Goal: Obtain resource: Download file/media

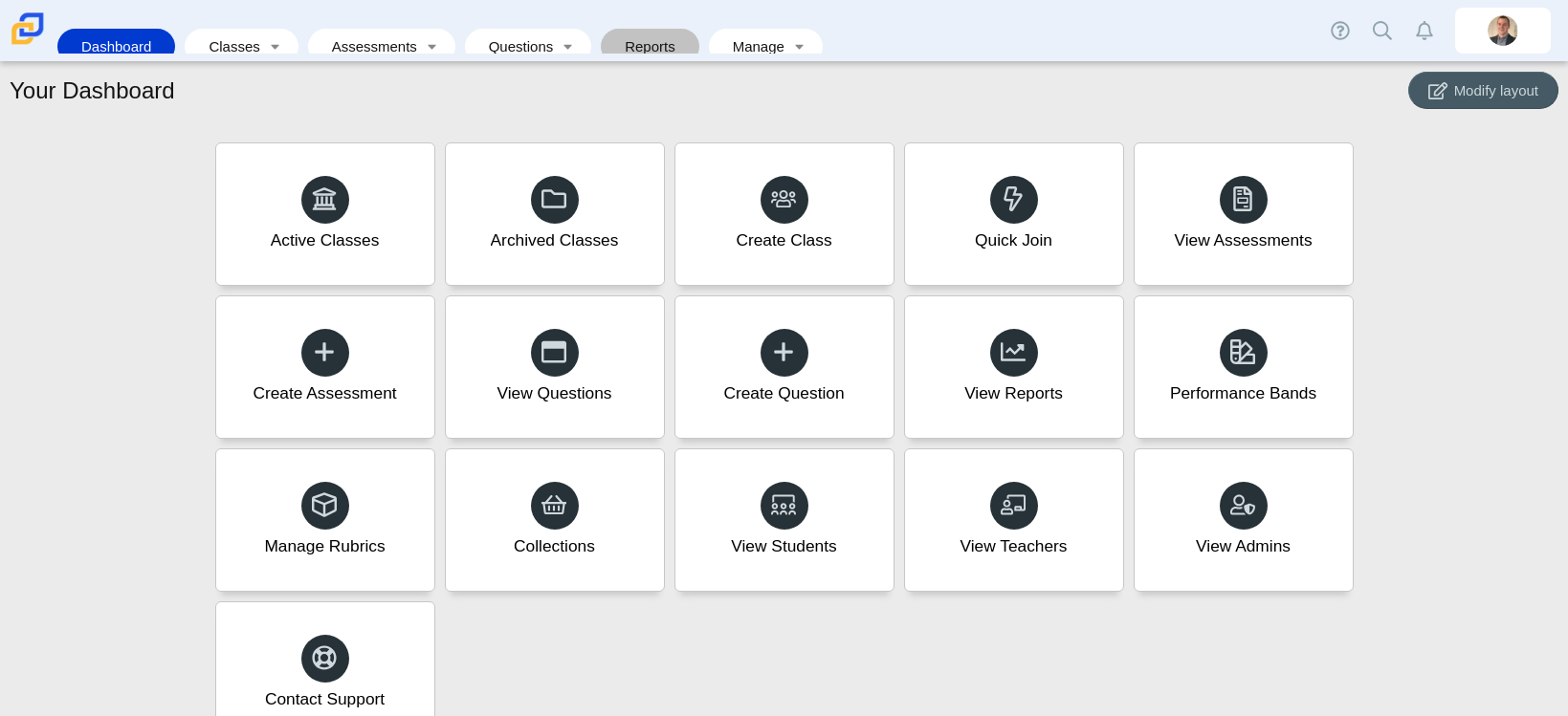
click at [610, 35] on link "Reports" at bounding box center [649, 46] width 80 height 35
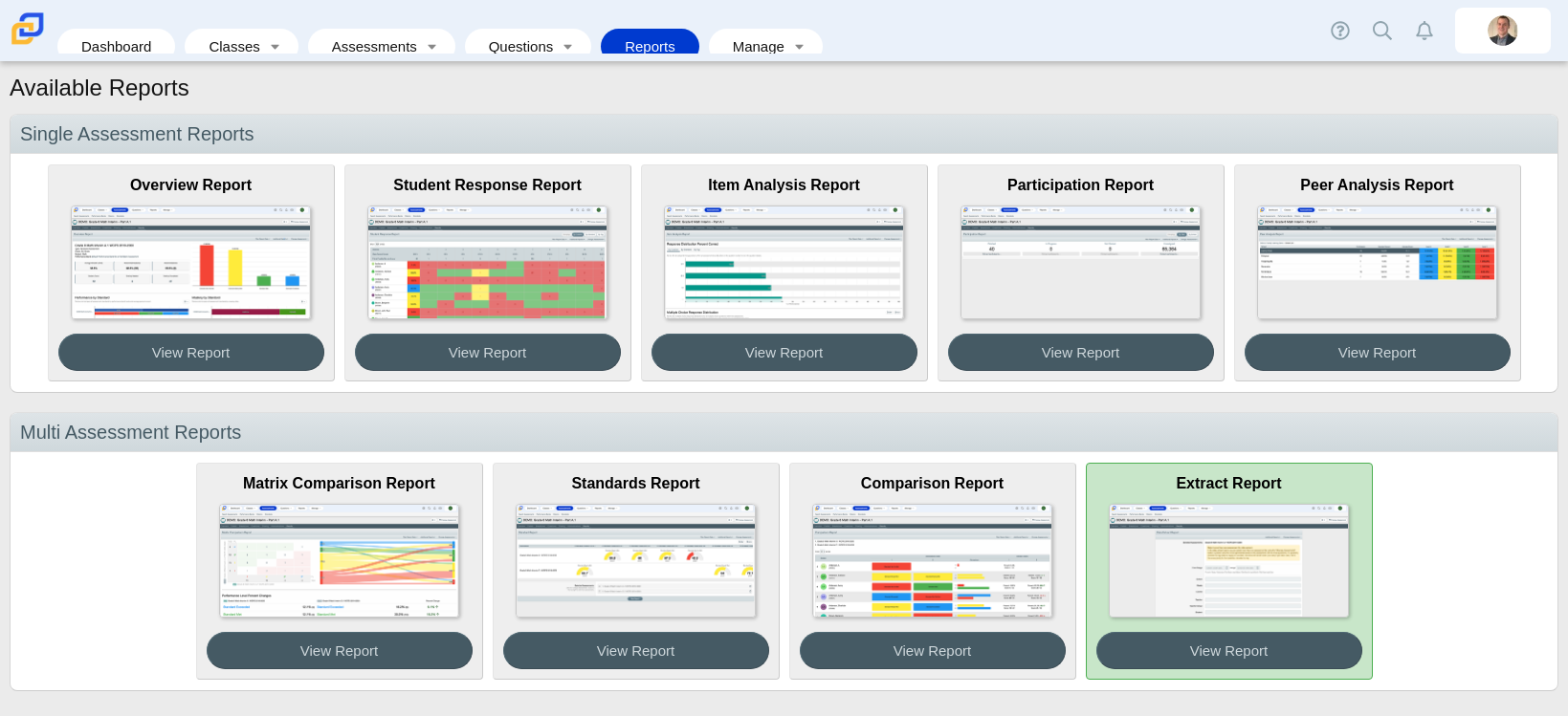
click at [1262, 591] on img at bounding box center [1227, 561] width 239 height 114
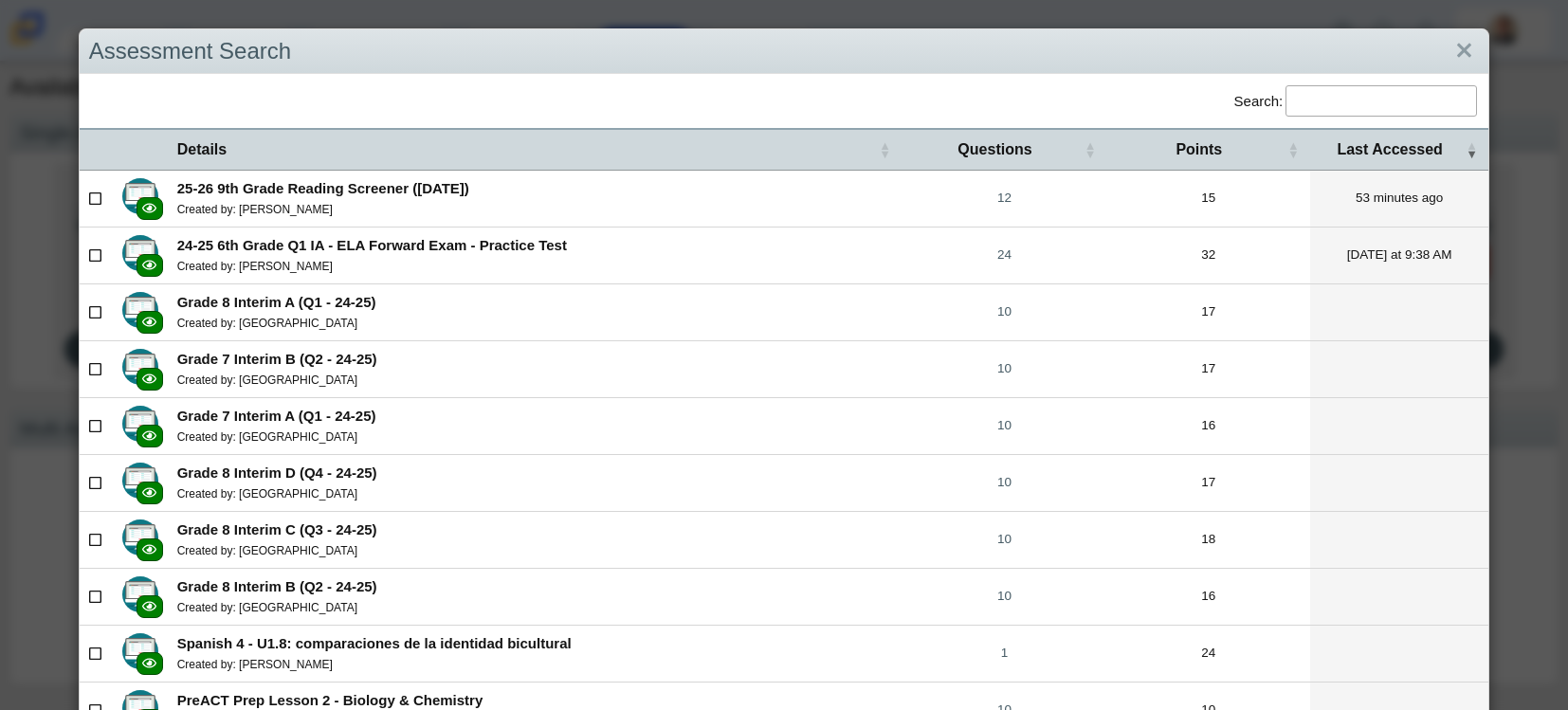
click at [113, 197] on td at bounding box center [140, 199] width 55 height 56
checkbox input"] "true"
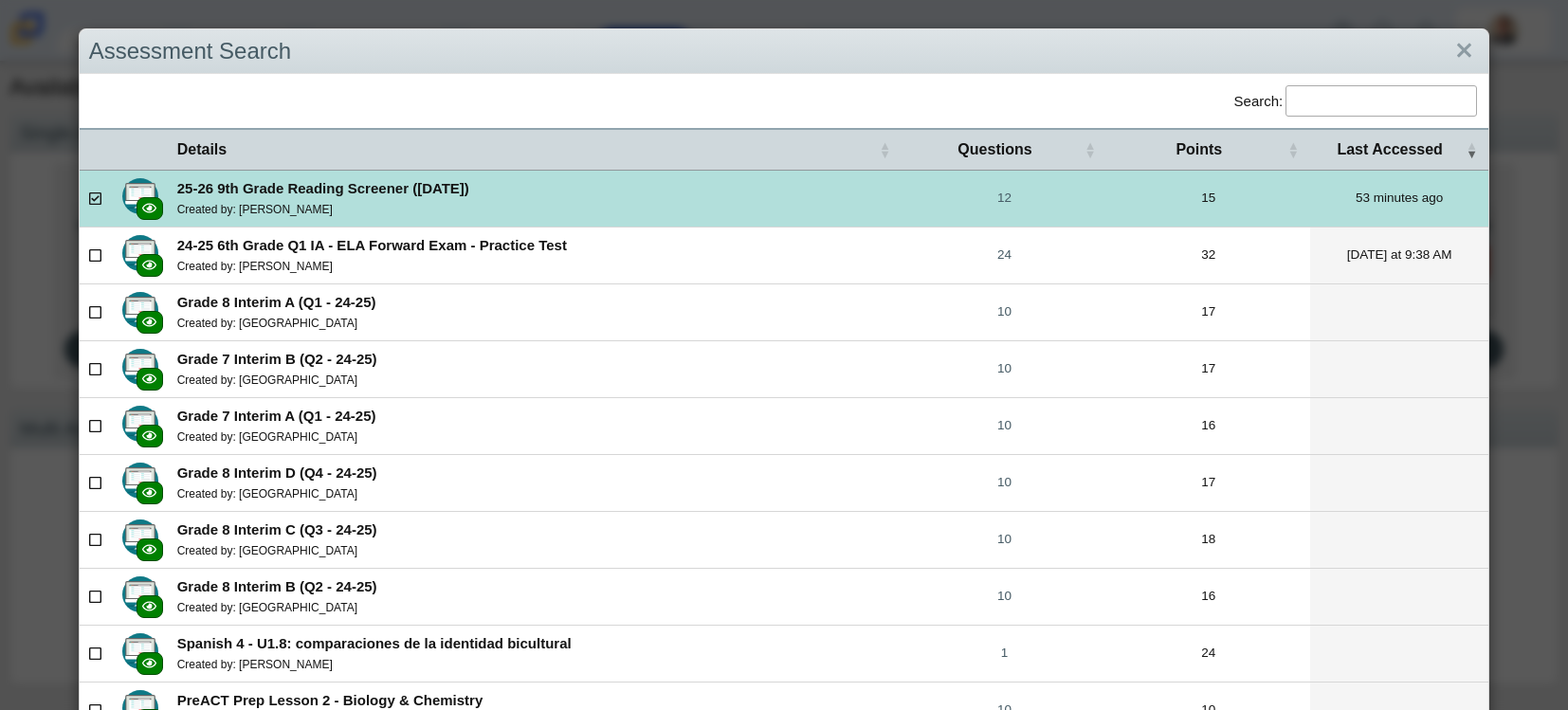
scroll to position [229, 0]
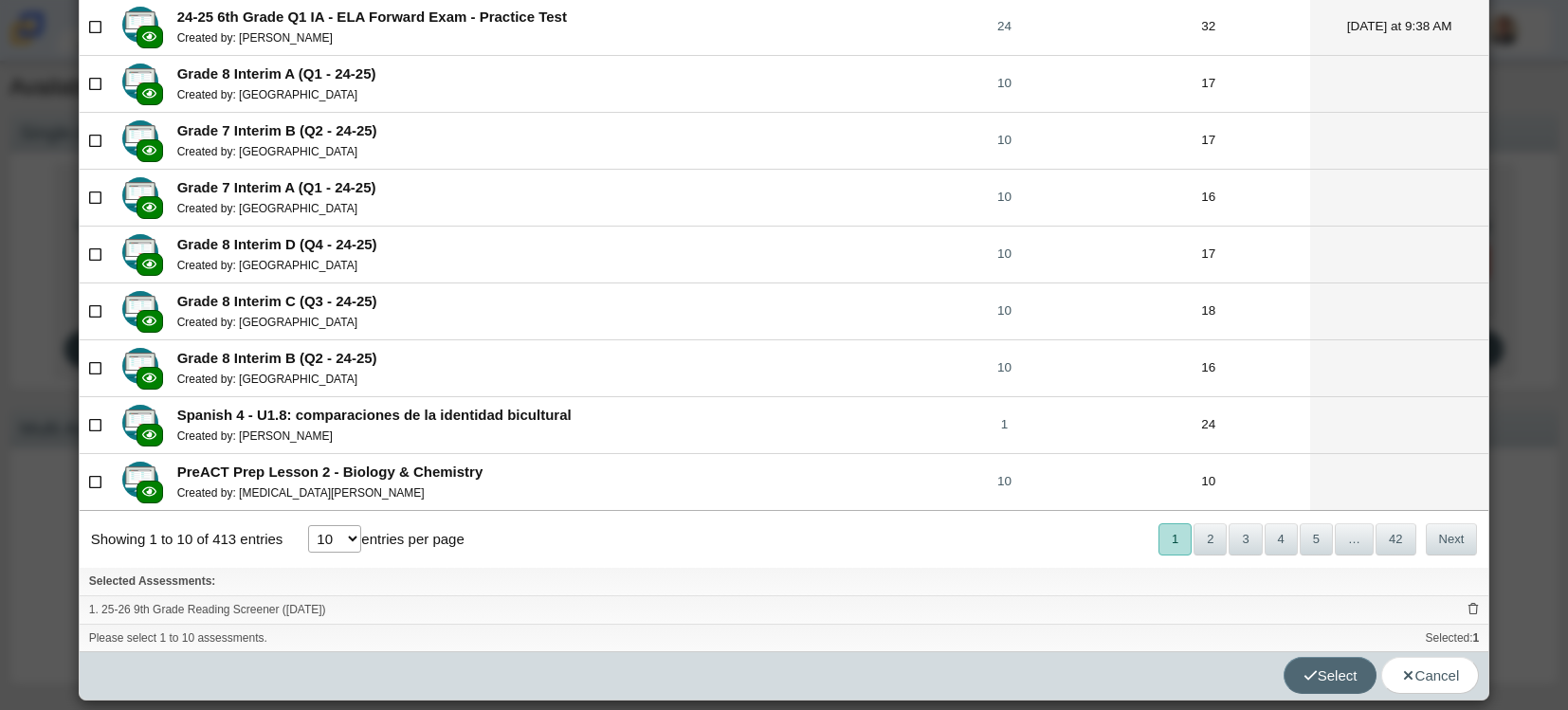
click at [1299, 686] on button "Select" at bounding box center [1330, 676] width 93 height 37
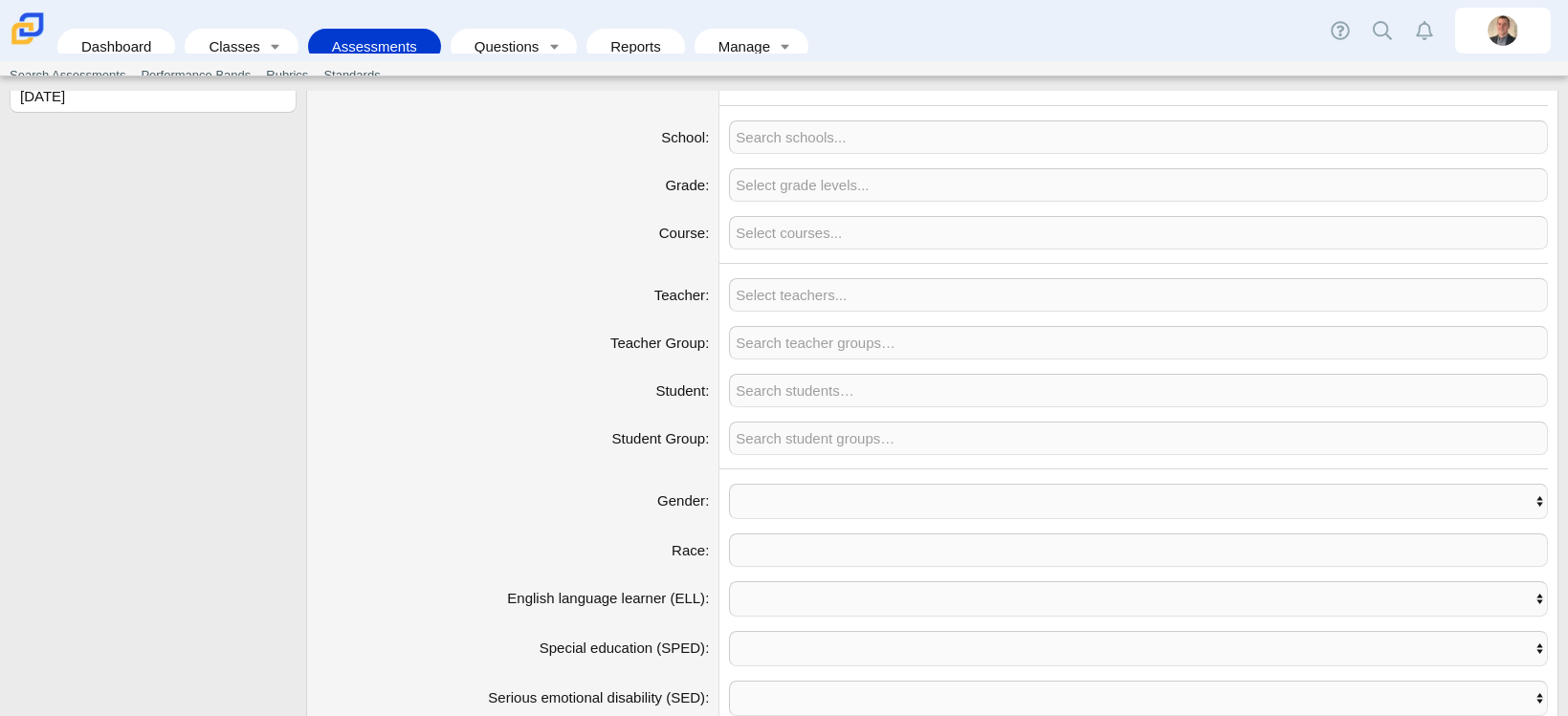
scroll to position [885, 0]
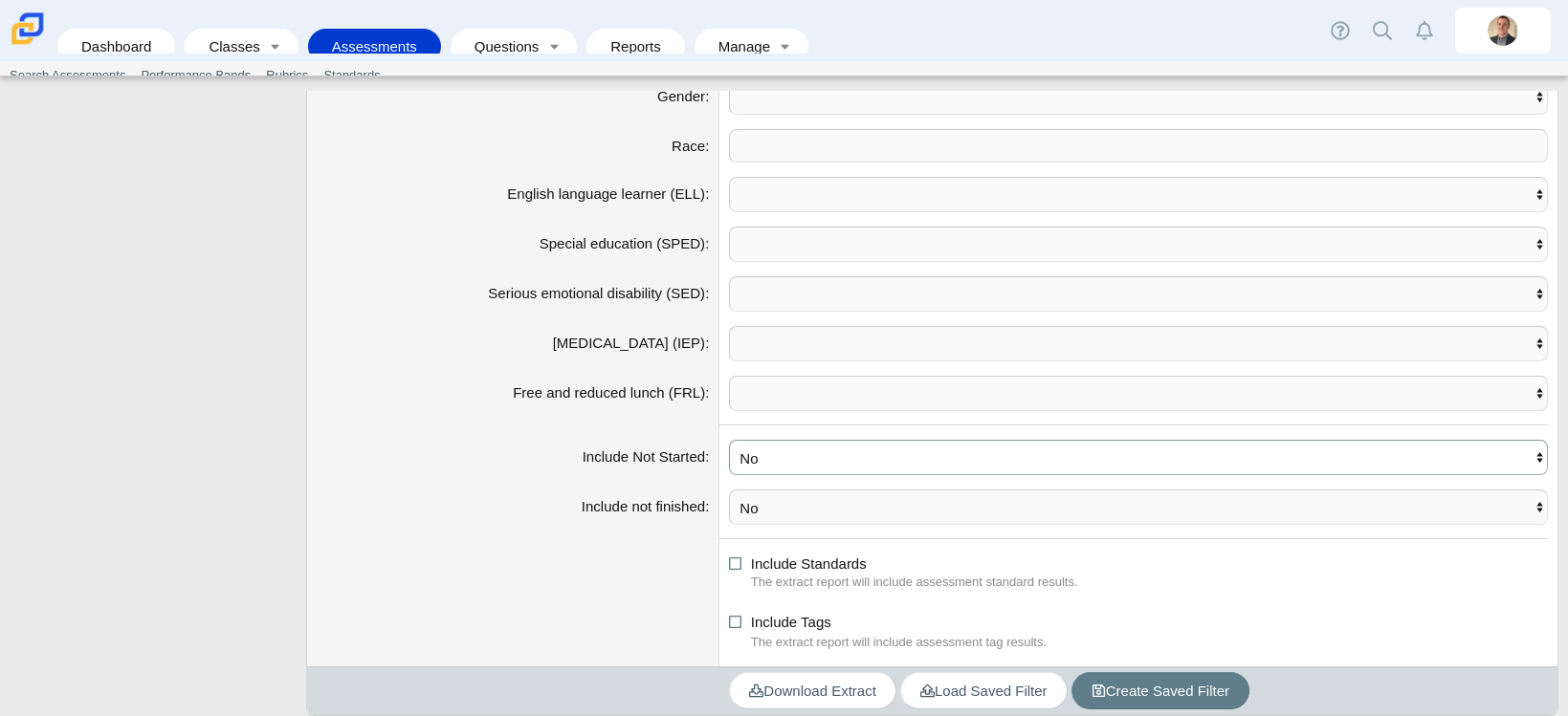
click at [730, 451] on select "No Yes" at bounding box center [1138, 458] width 818 height 35
click at [752, 458] on select "No Yes" at bounding box center [1138, 458] width 818 height 35
select select "yes"
click at [729, 440] on select "No Yes" at bounding box center [1138, 458] width 818 height 35
click at [754, 502] on select "No Yes" at bounding box center [1138, 507] width 818 height 35
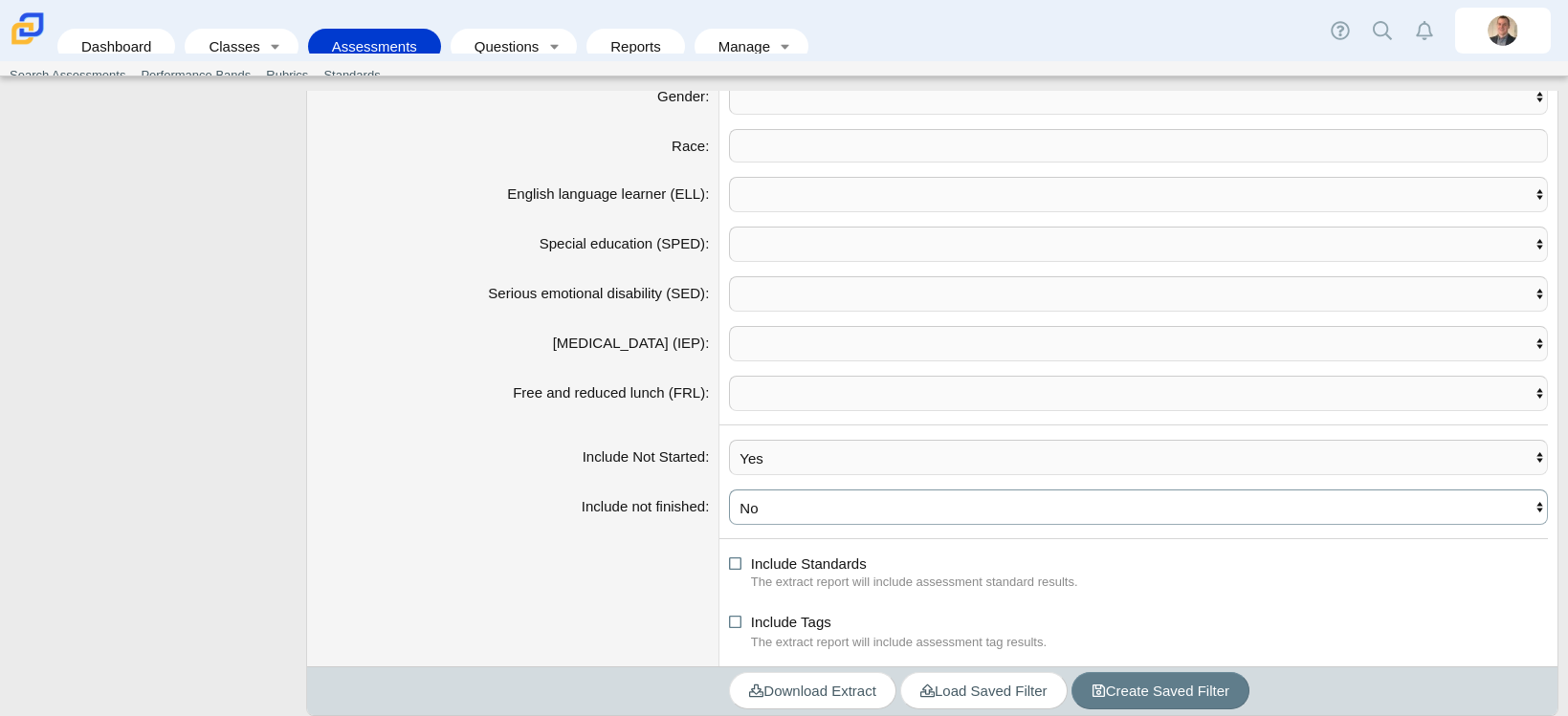
select select "yes"
click at [729, 489] on select "No Yes" at bounding box center [1138, 507] width 818 height 35
click at [814, 699] on span "Download Extract" at bounding box center [812, 690] width 127 height 17
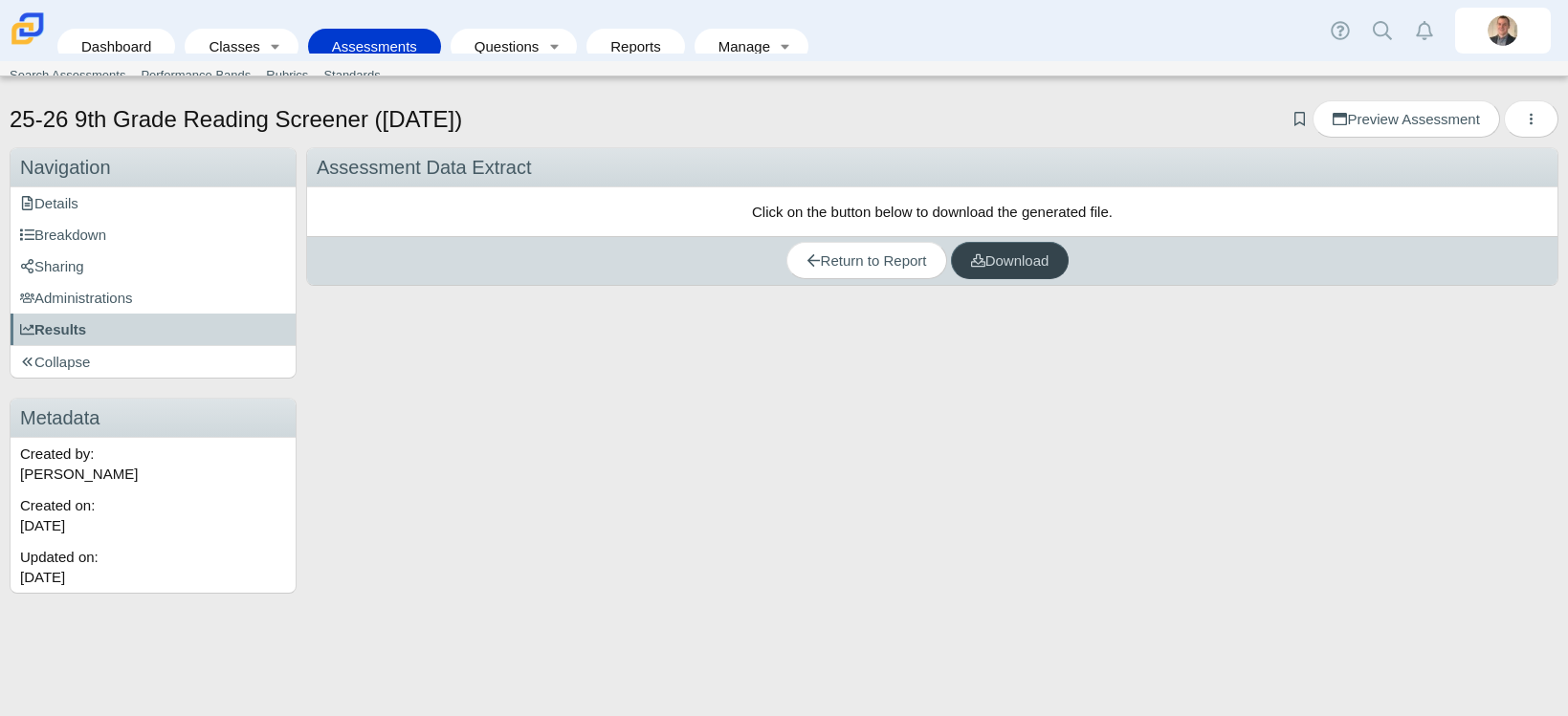
click at [1023, 270] on link "Download" at bounding box center [1010, 260] width 119 height 37
drag, startPoint x: 860, startPoint y: 269, endPoint x: 868, endPoint y: 254, distance: 17.0
click at [860, 269] on span "Return to Report" at bounding box center [867, 260] width 121 height 17
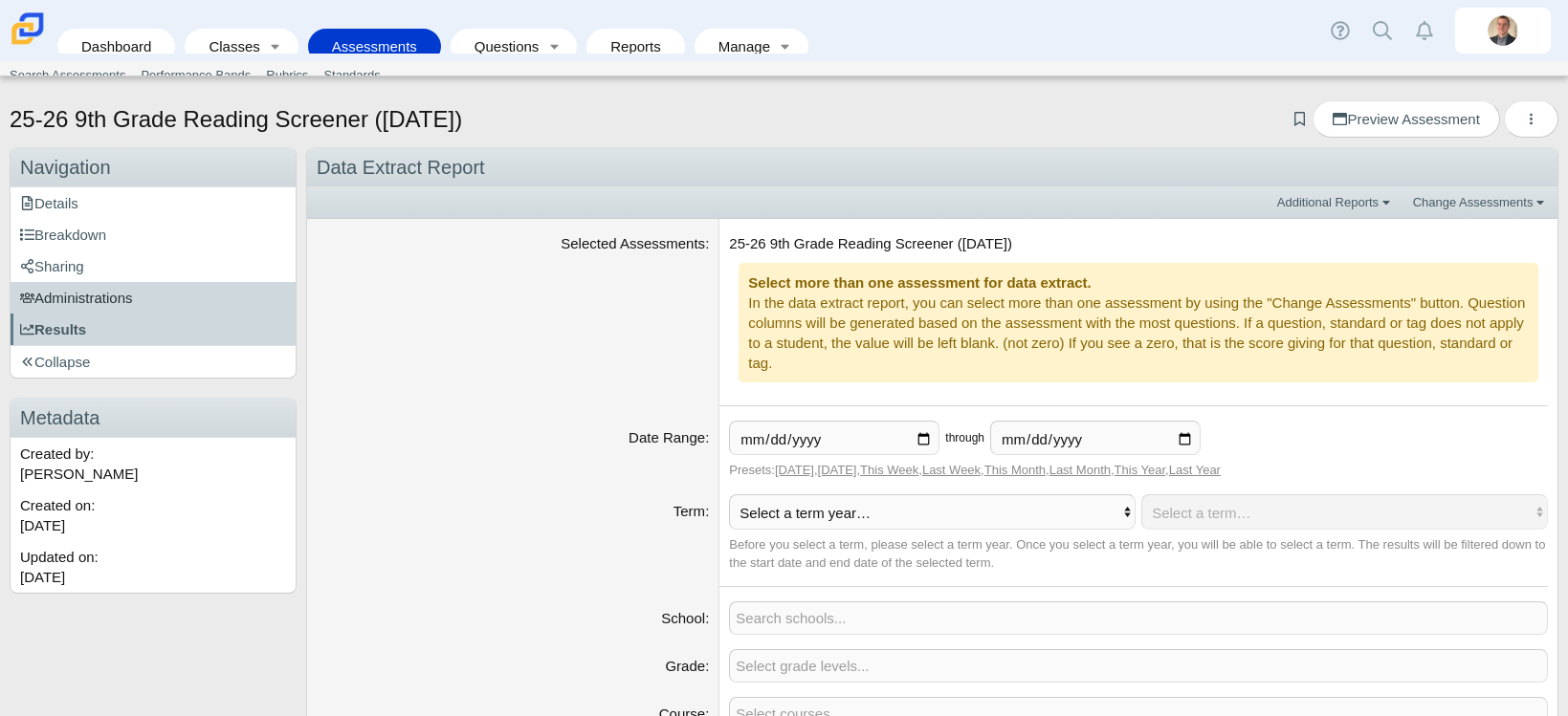
click at [79, 291] on span "Administrations" at bounding box center [76, 298] width 113 height 17
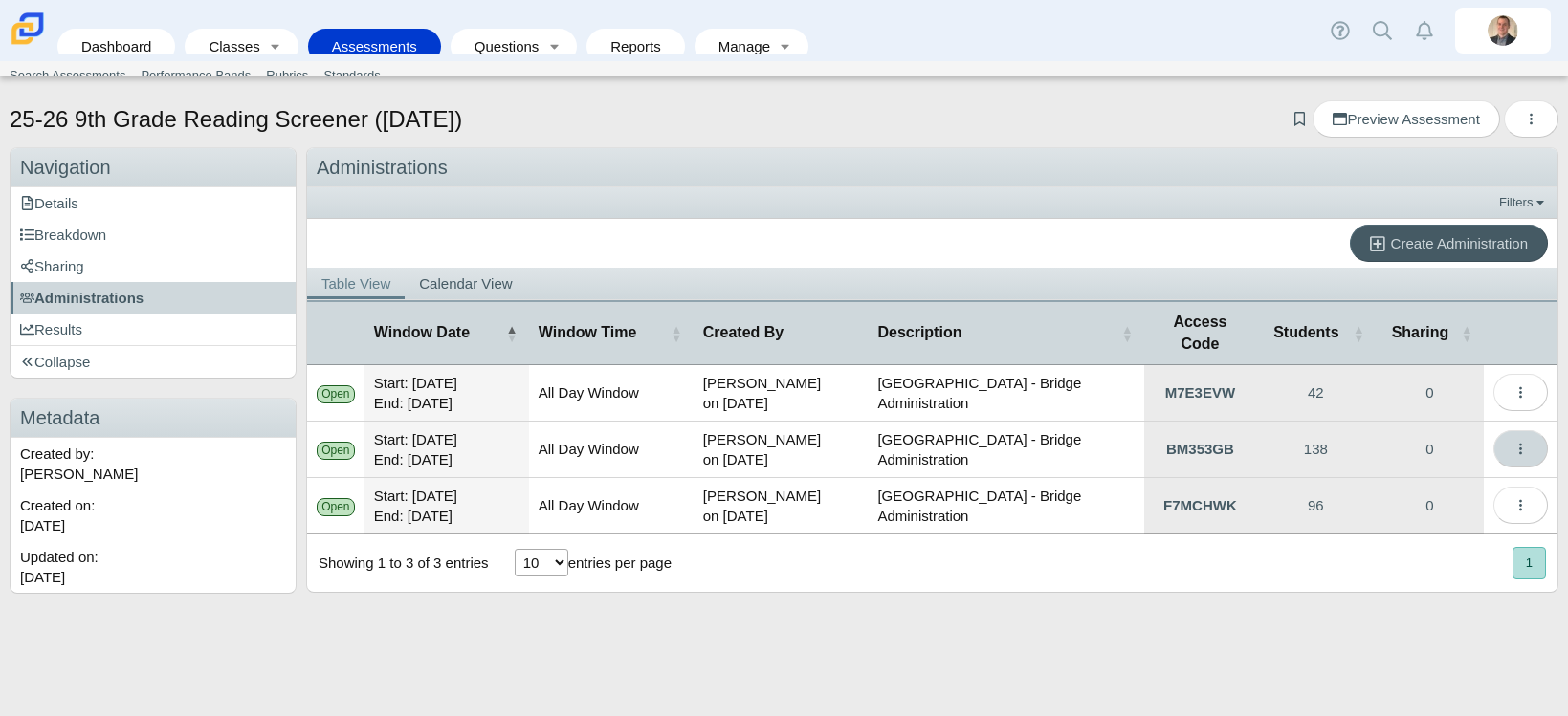
click at [1532, 430] on button "More options" at bounding box center [1520, 449] width 54 height 37
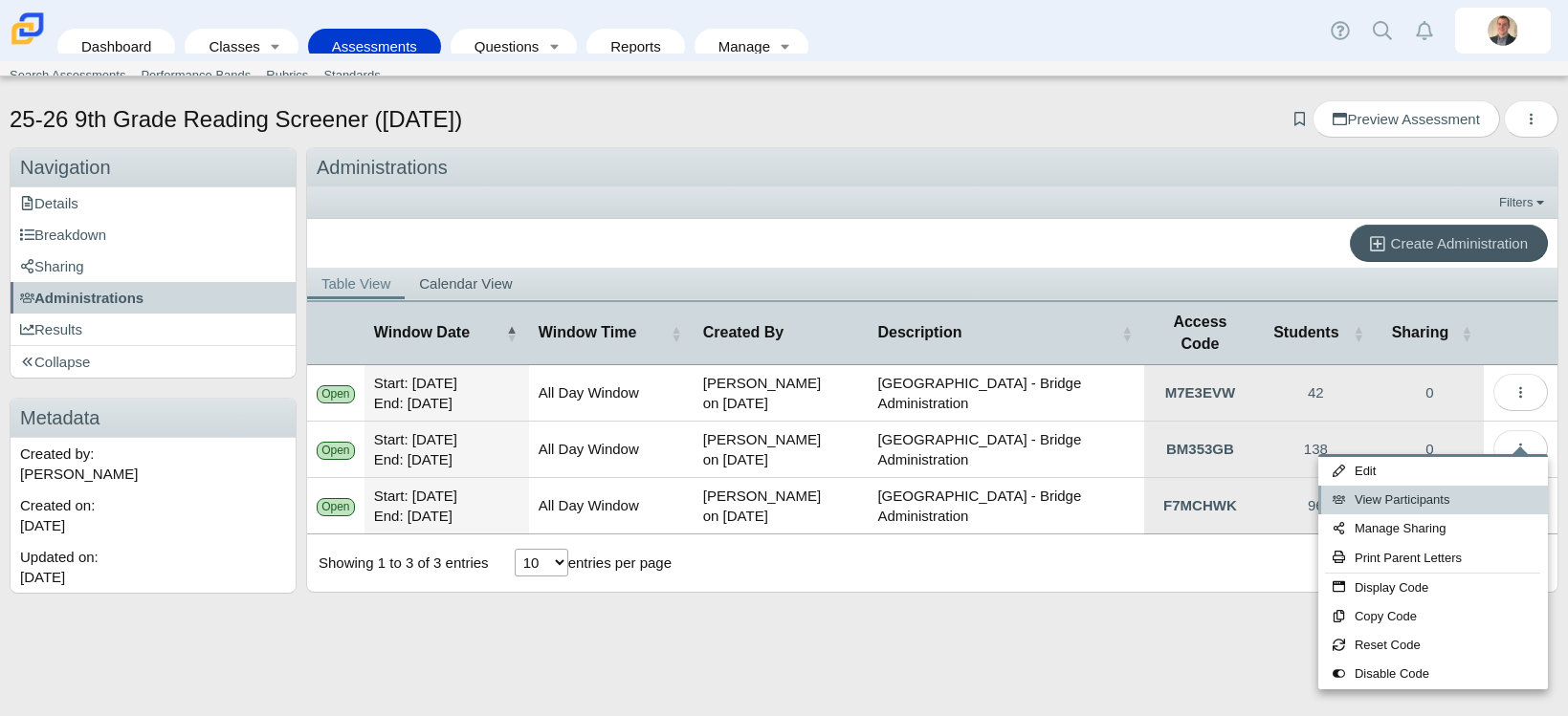
click at [1399, 498] on link "View Participants" at bounding box center [1432, 500] width 230 height 28
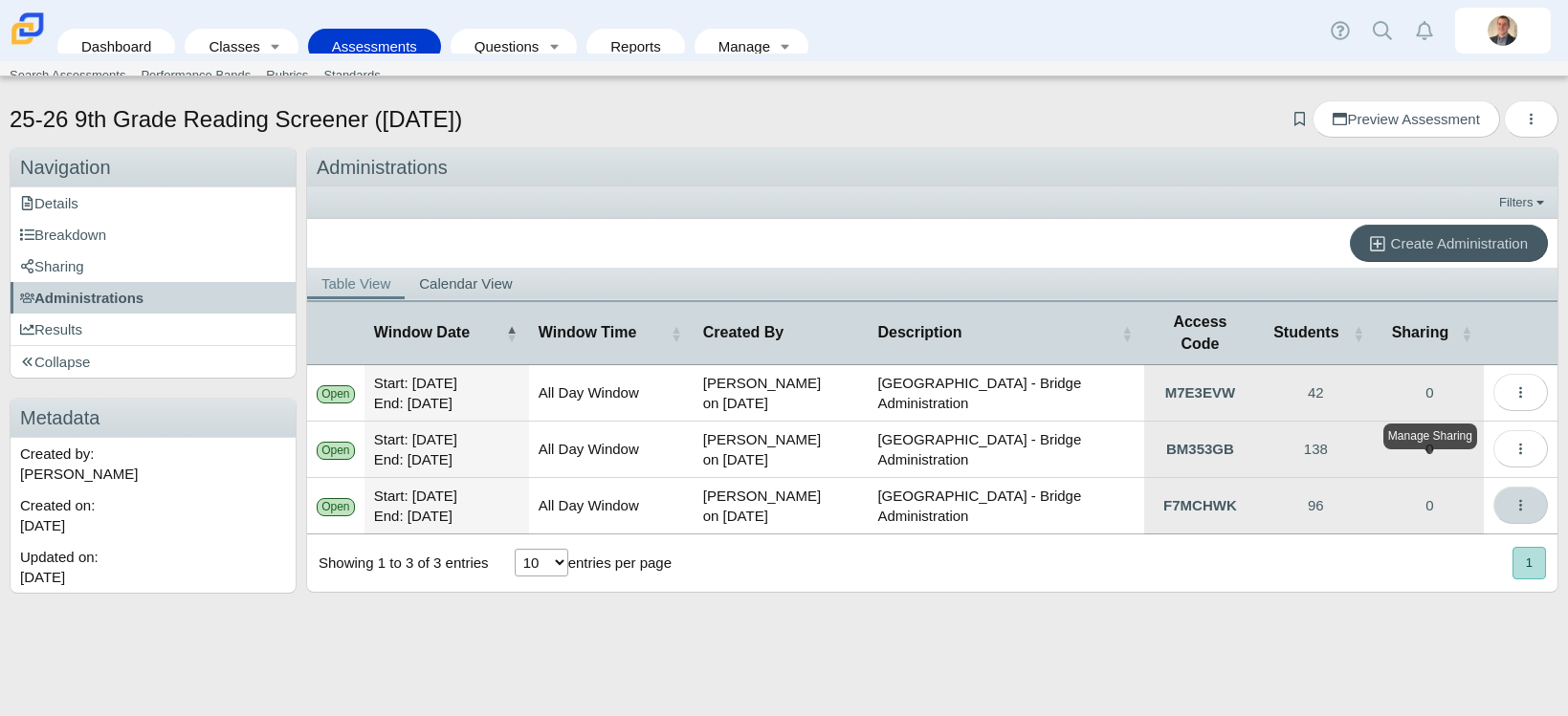
click at [1520, 500] on use "More options" at bounding box center [1520, 506] width 3 height 12
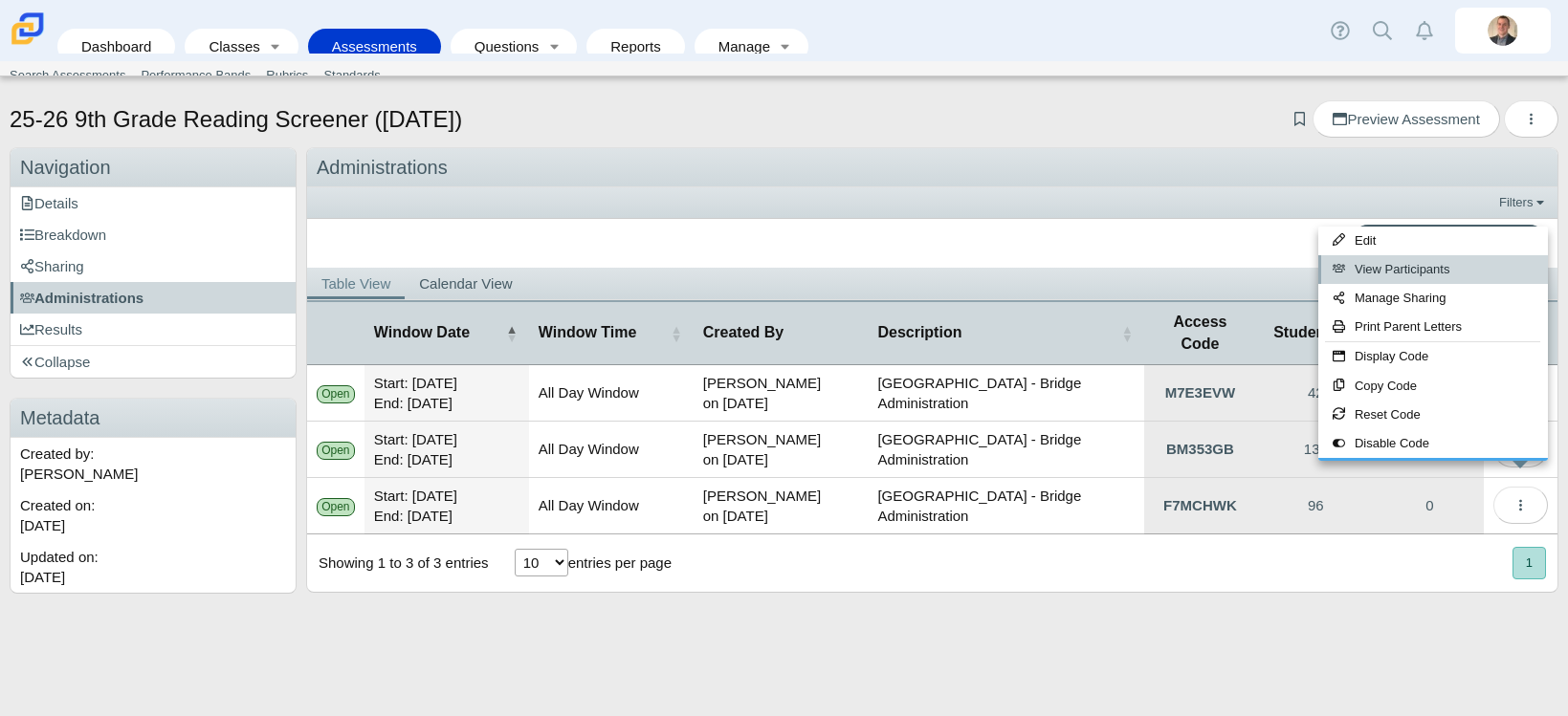
click at [1384, 273] on link "View Participants" at bounding box center [1432, 269] width 230 height 28
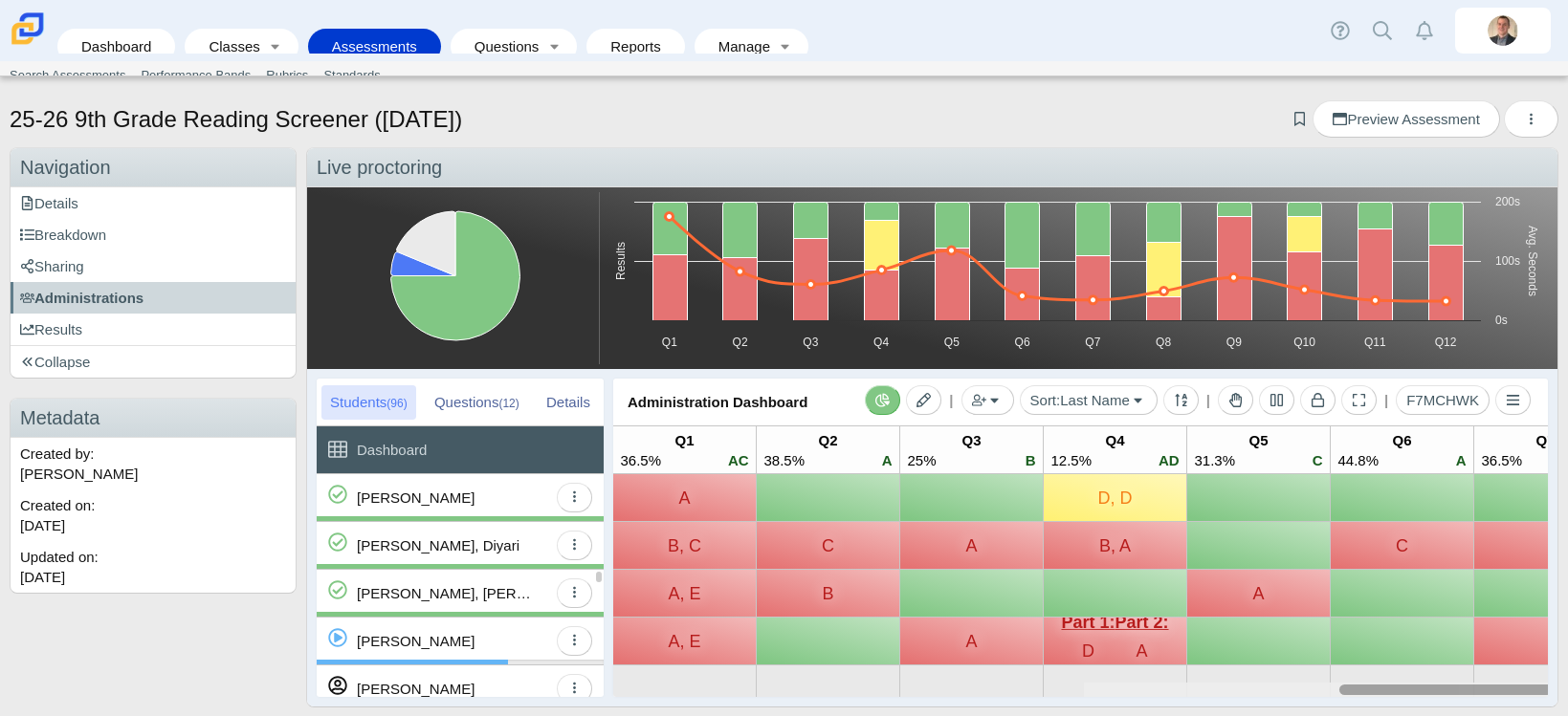
drag, startPoint x: 861, startPoint y: 691, endPoint x: 800, endPoint y: 634, distance: 83.5
click at [808, 660] on div "C, E A B A, D B A C C, D A, E C, C (No Preview Available) D C, E D D D, A A C E…" at bounding box center [1080, 585] width 934 height 223
click at [623, 34] on link "Reports" at bounding box center [635, 46] width 80 height 35
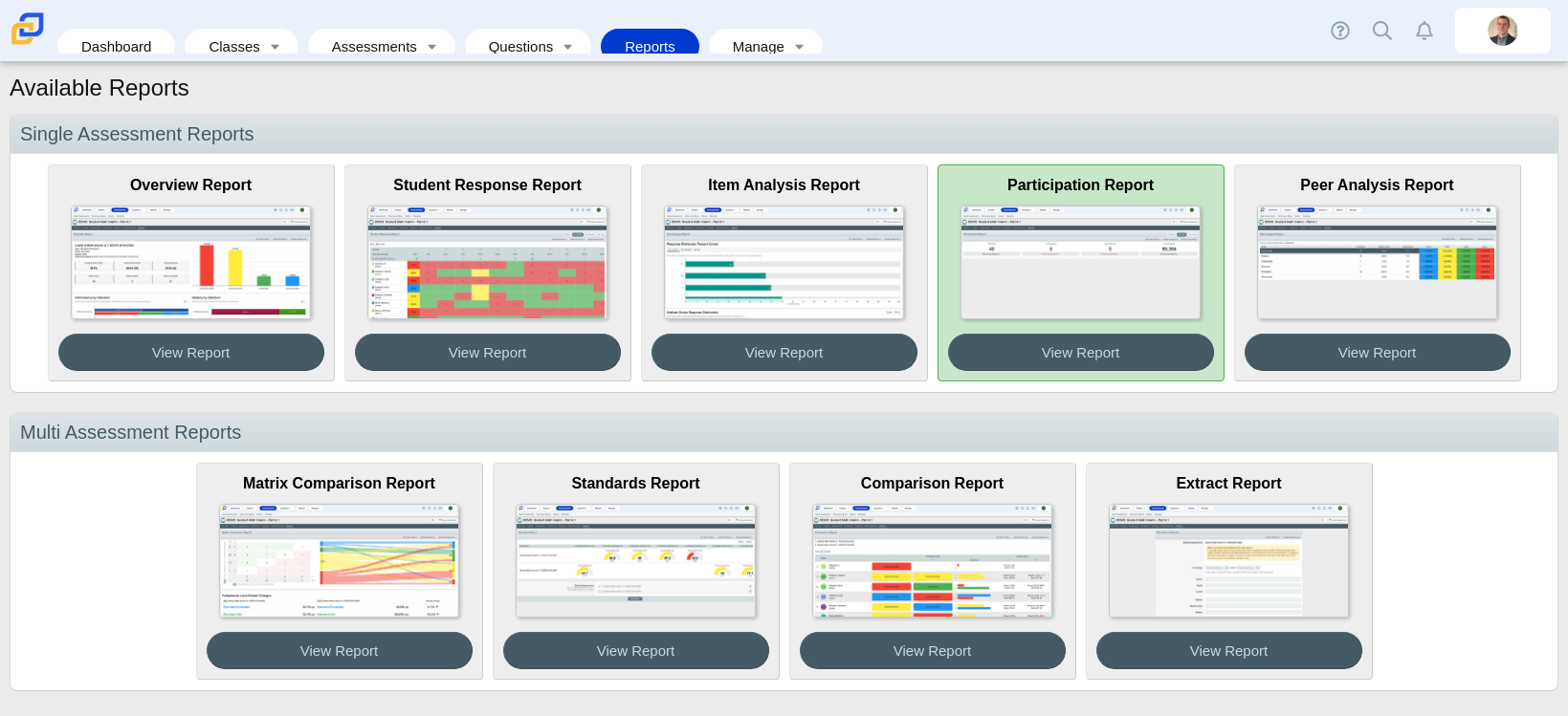
click at [1099, 254] on img at bounding box center [1079, 262] width 239 height 114
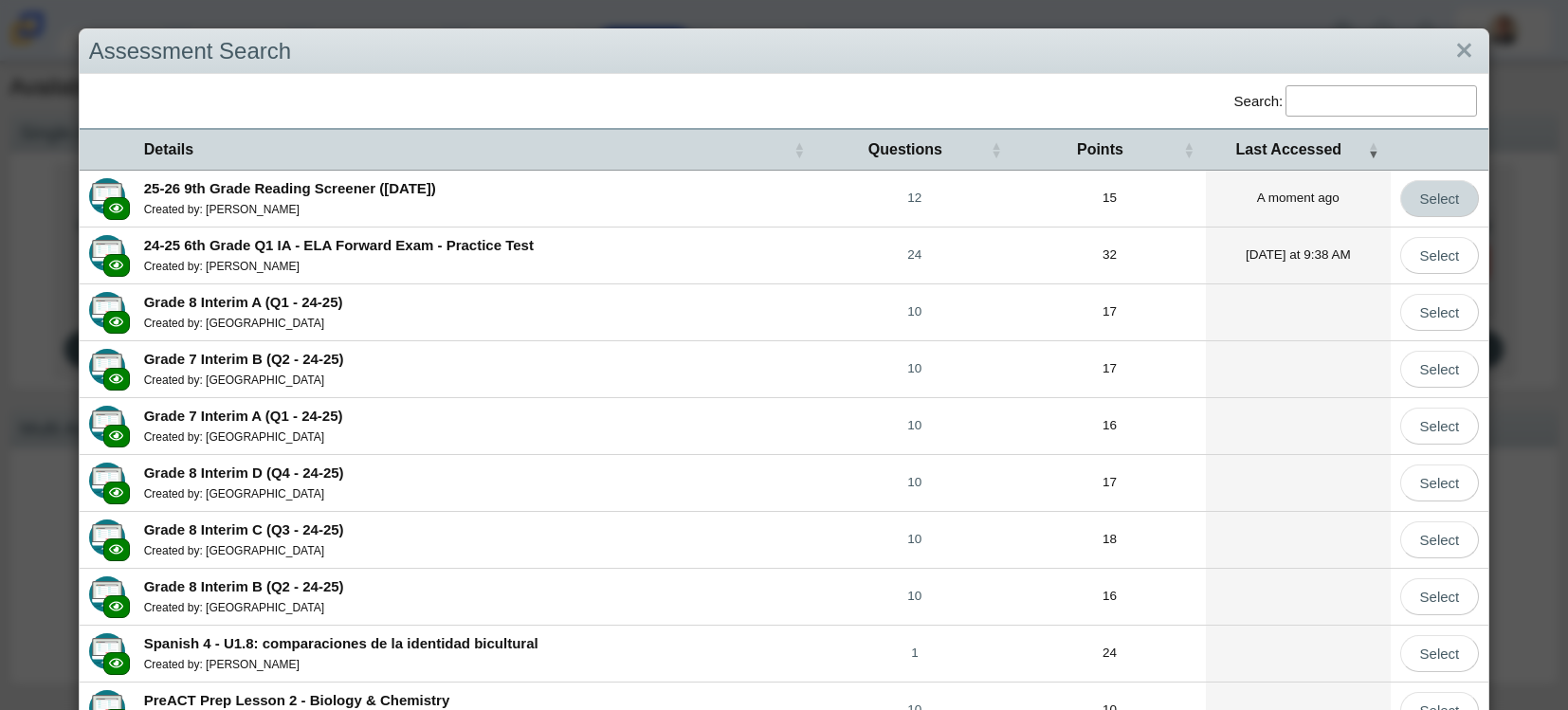
click at [1424, 209] on link "Select" at bounding box center [1440, 199] width 80 height 37
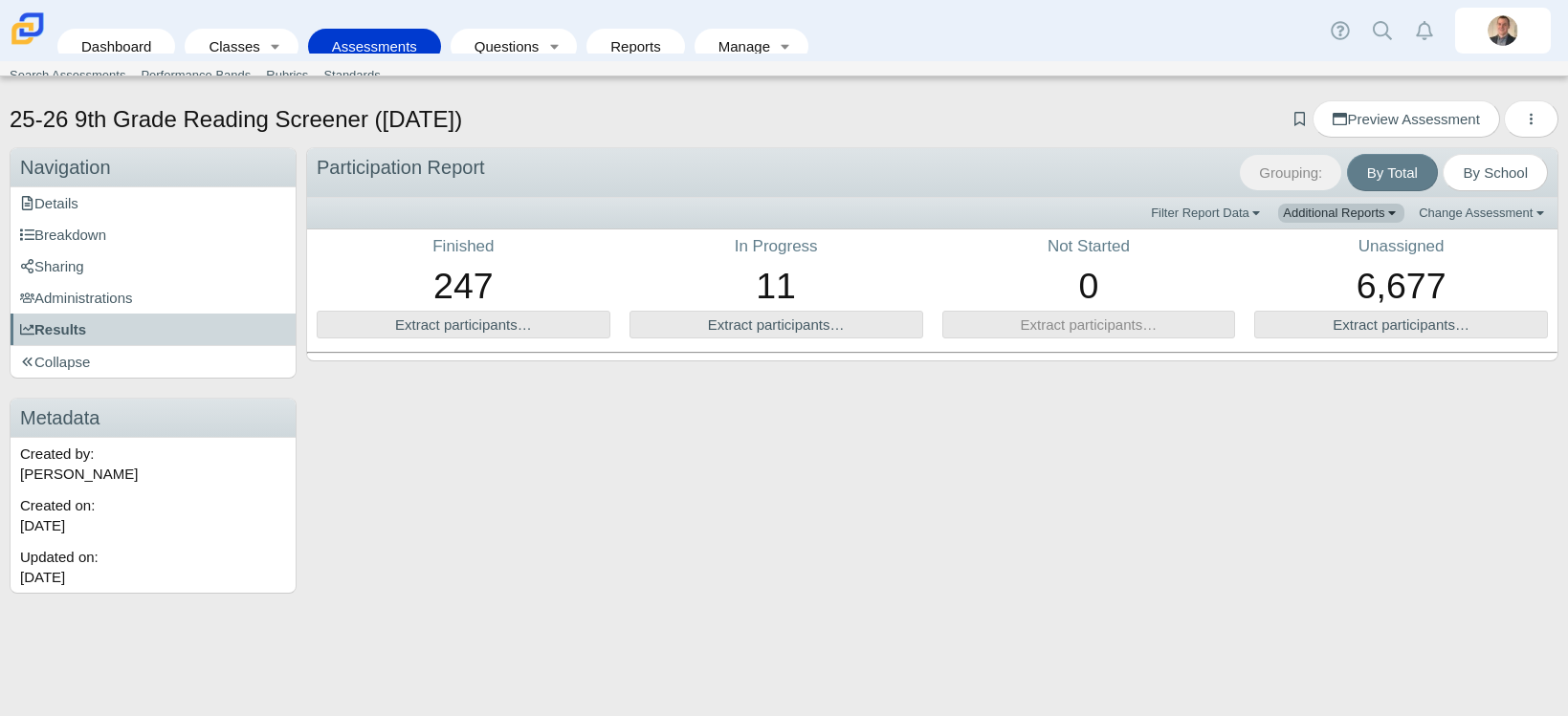
click at [1367, 219] on link "Additional Reports" at bounding box center [1341, 212] width 126 height 19
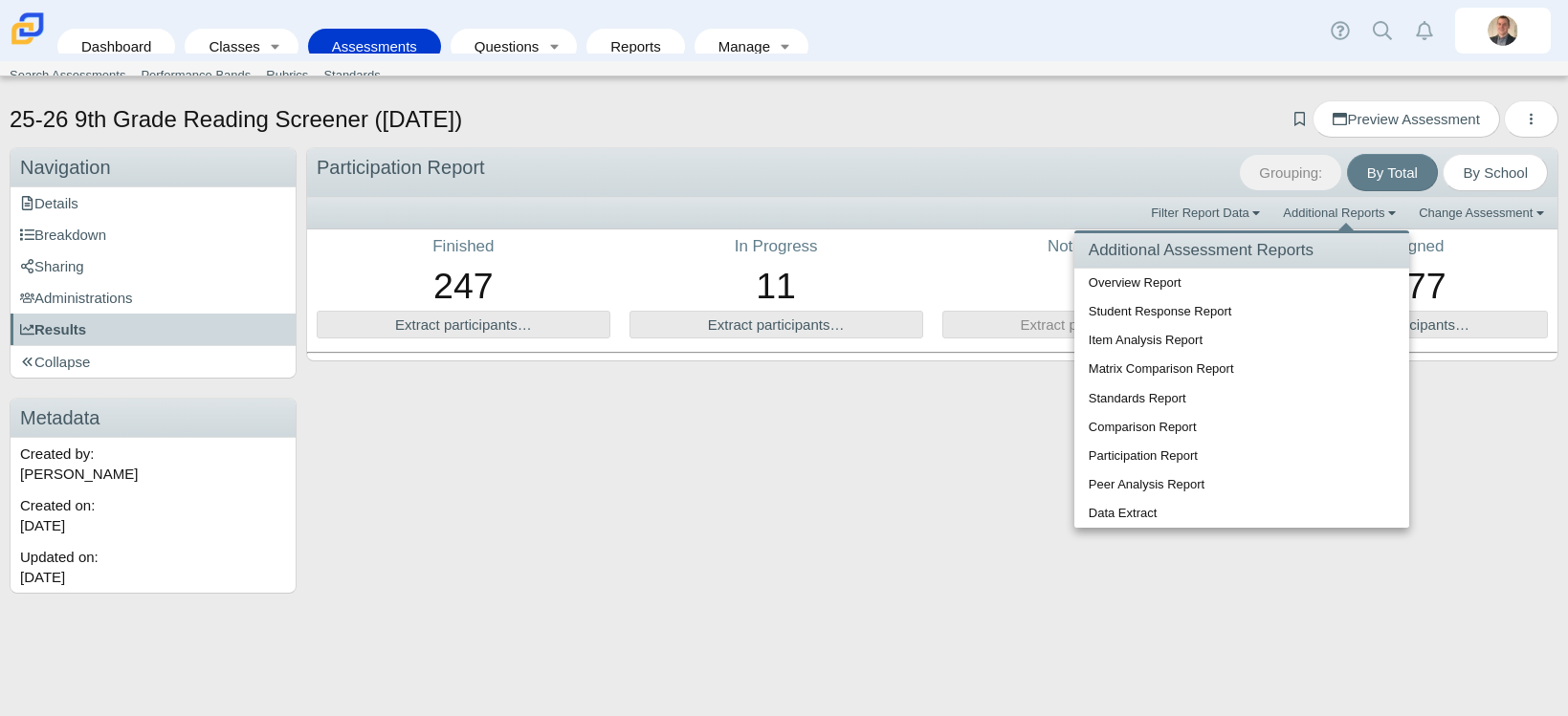
click at [969, 469] on div "Grouping: By Total By School Participation Report Filter Report Data Additional…" at bounding box center [927, 370] width 1261 height 447
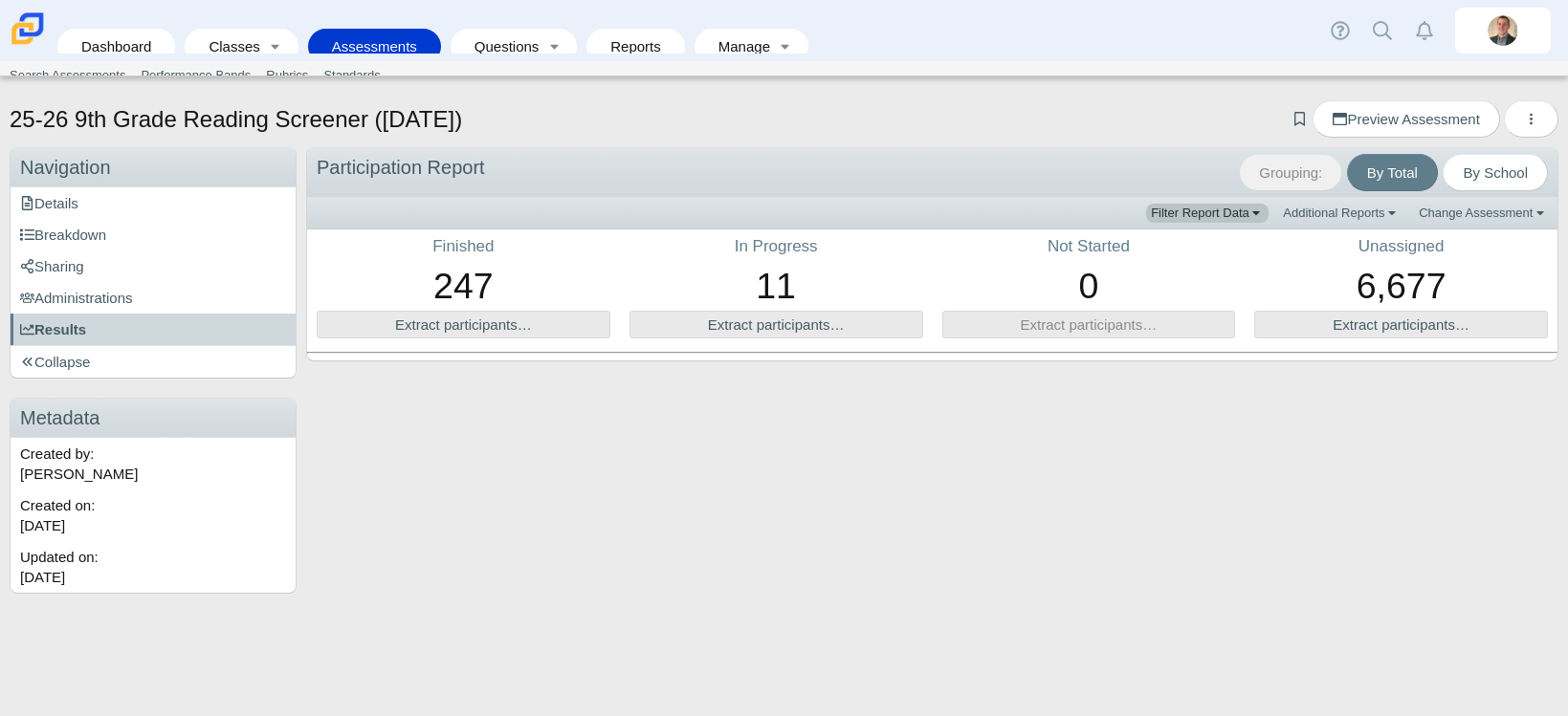
click at [1237, 209] on link "Filter Report Data" at bounding box center [1206, 212] width 123 height 19
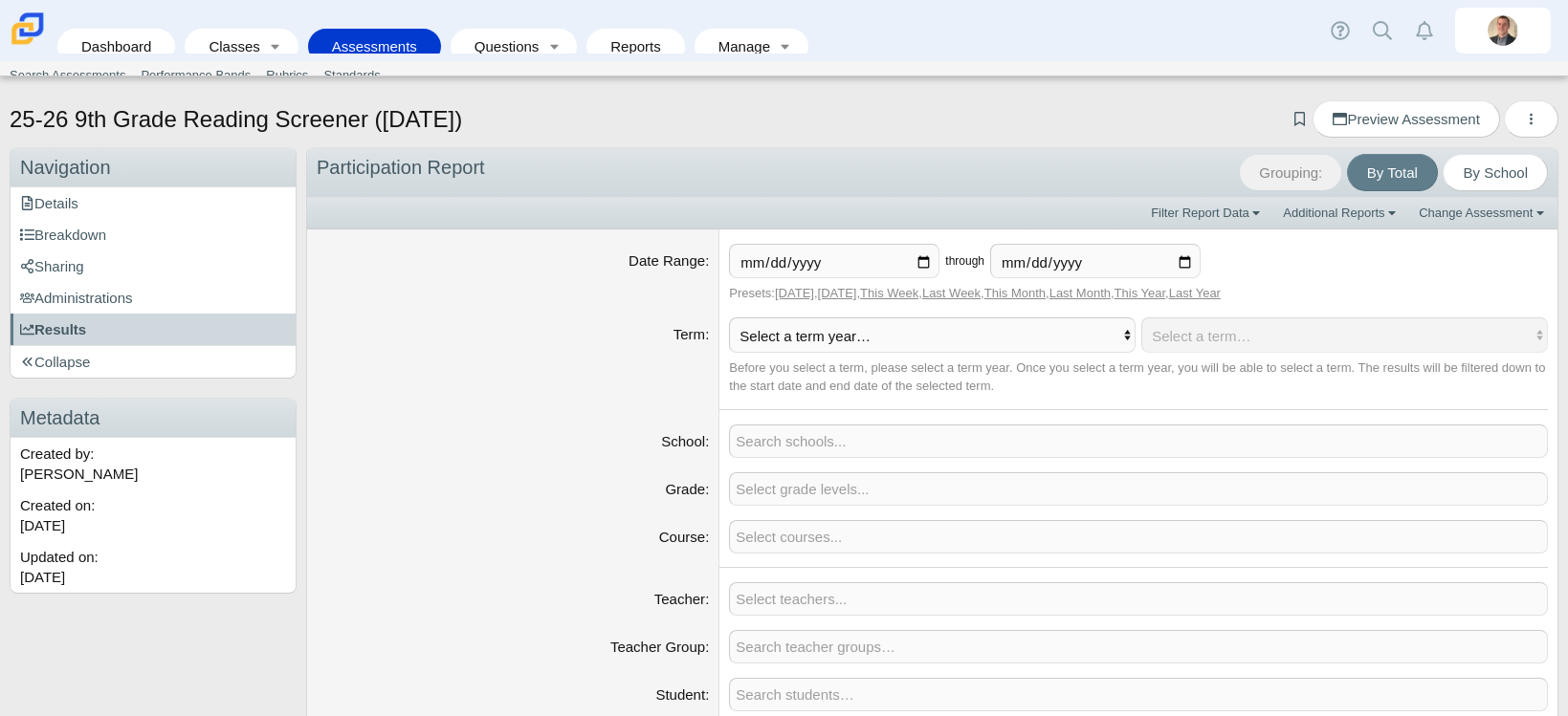
click at [813, 443] on span at bounding box center [1138, 441] width 816 height 31
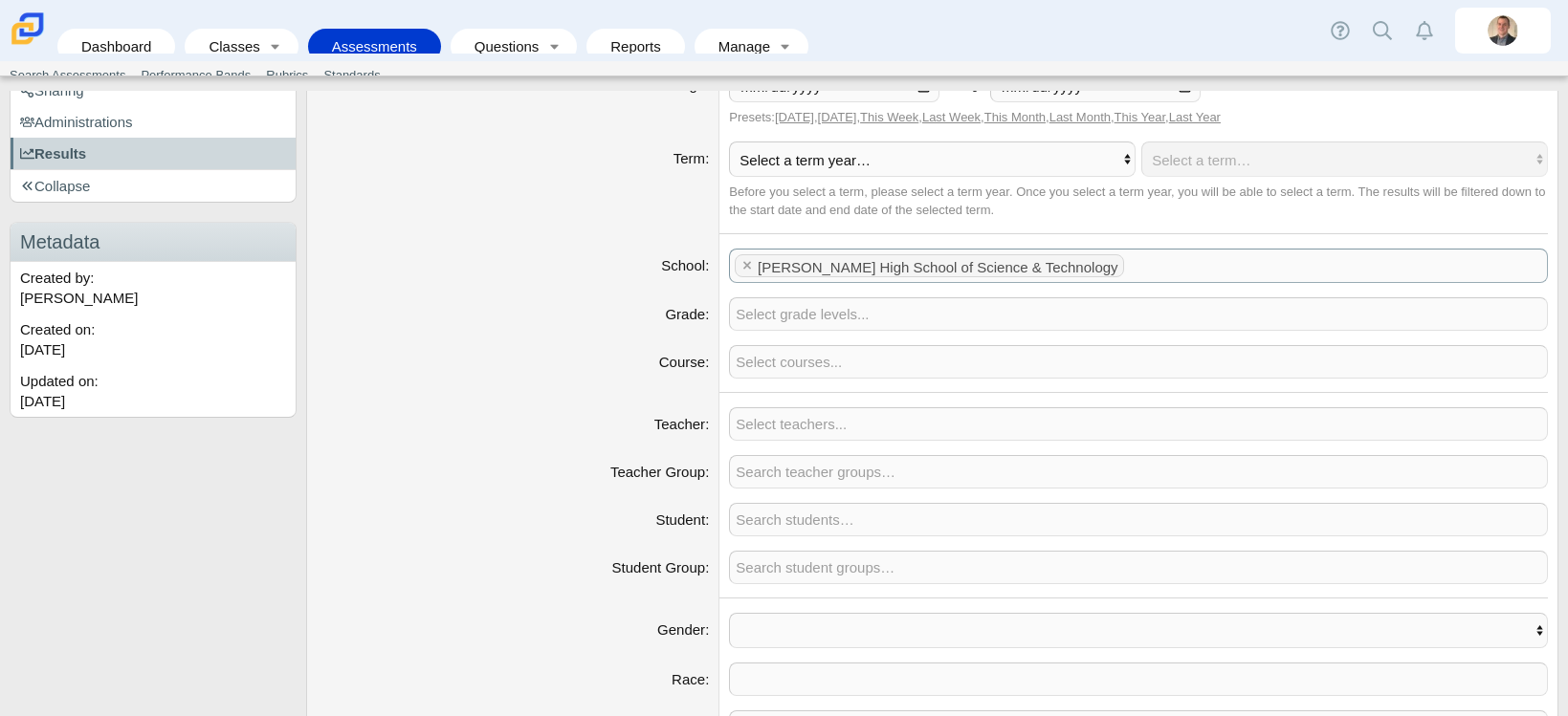
scroll to position [192, 0]
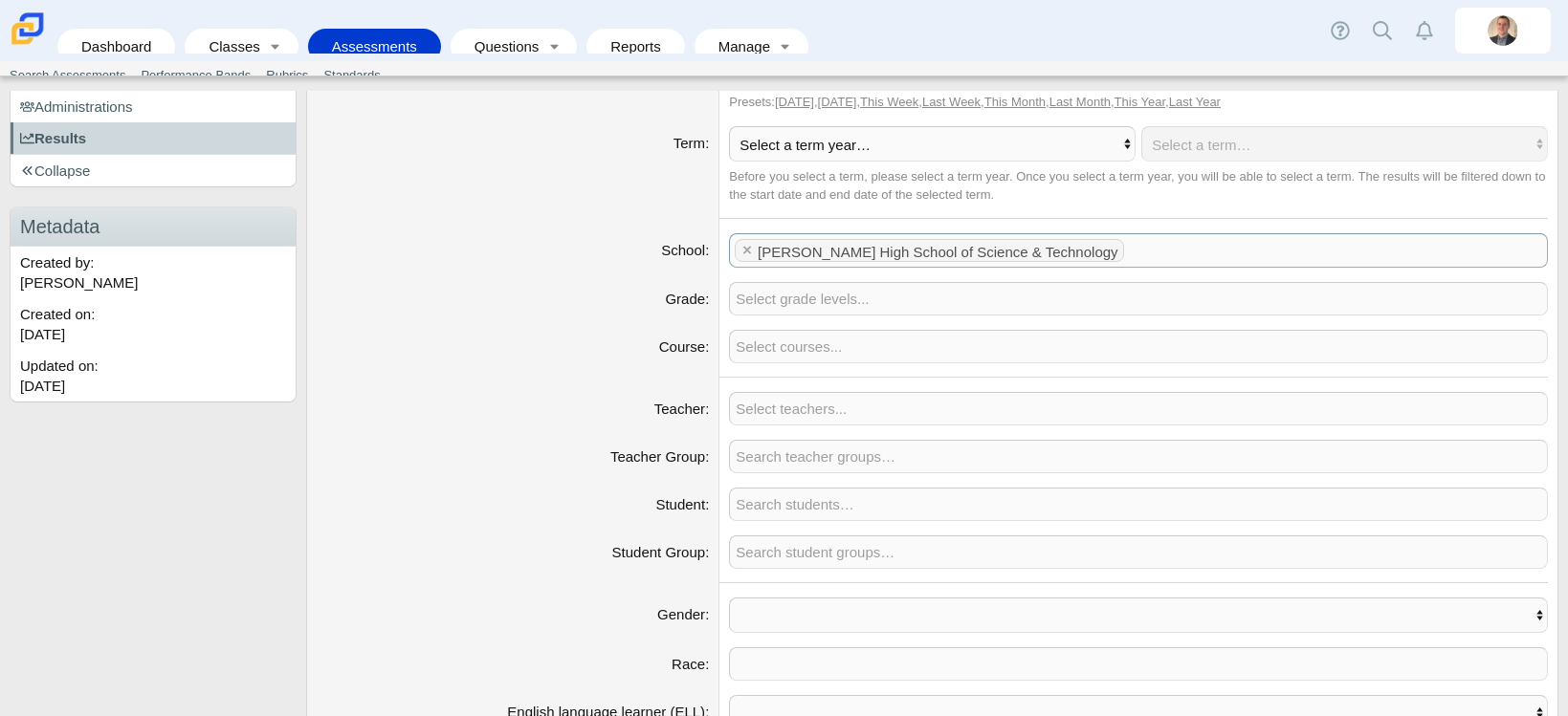
click at [735, 248] on tag "[PERSON_NAME] High School of Science & Technology" at bounding box center [928, 250] width 388 height 24
click at [739, 250] on x "remove tag" at bounding box center [747, 249] width 17 height 13
click at [753, 261] on span at bounding box center [1138, 250] width 816 height 31
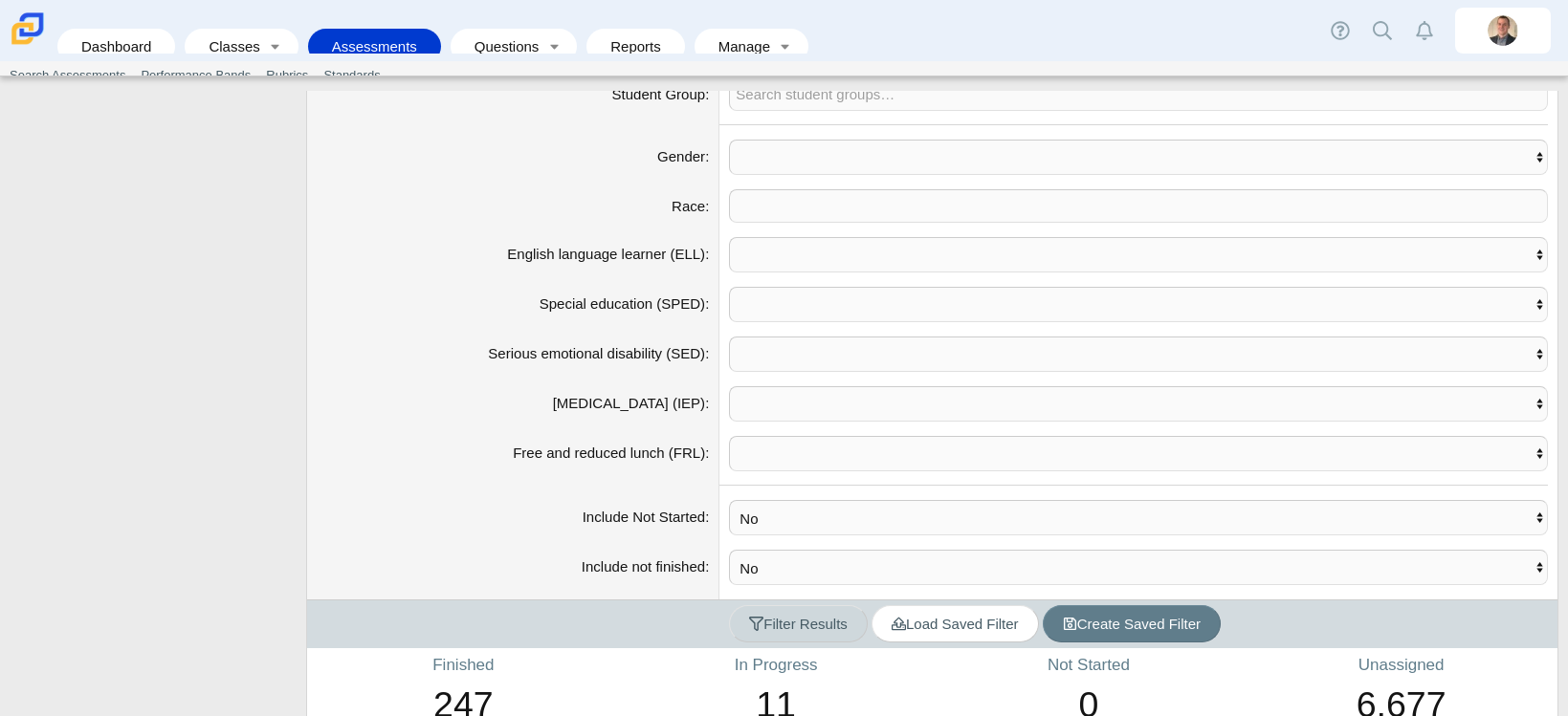
scroll to position [714, 0]
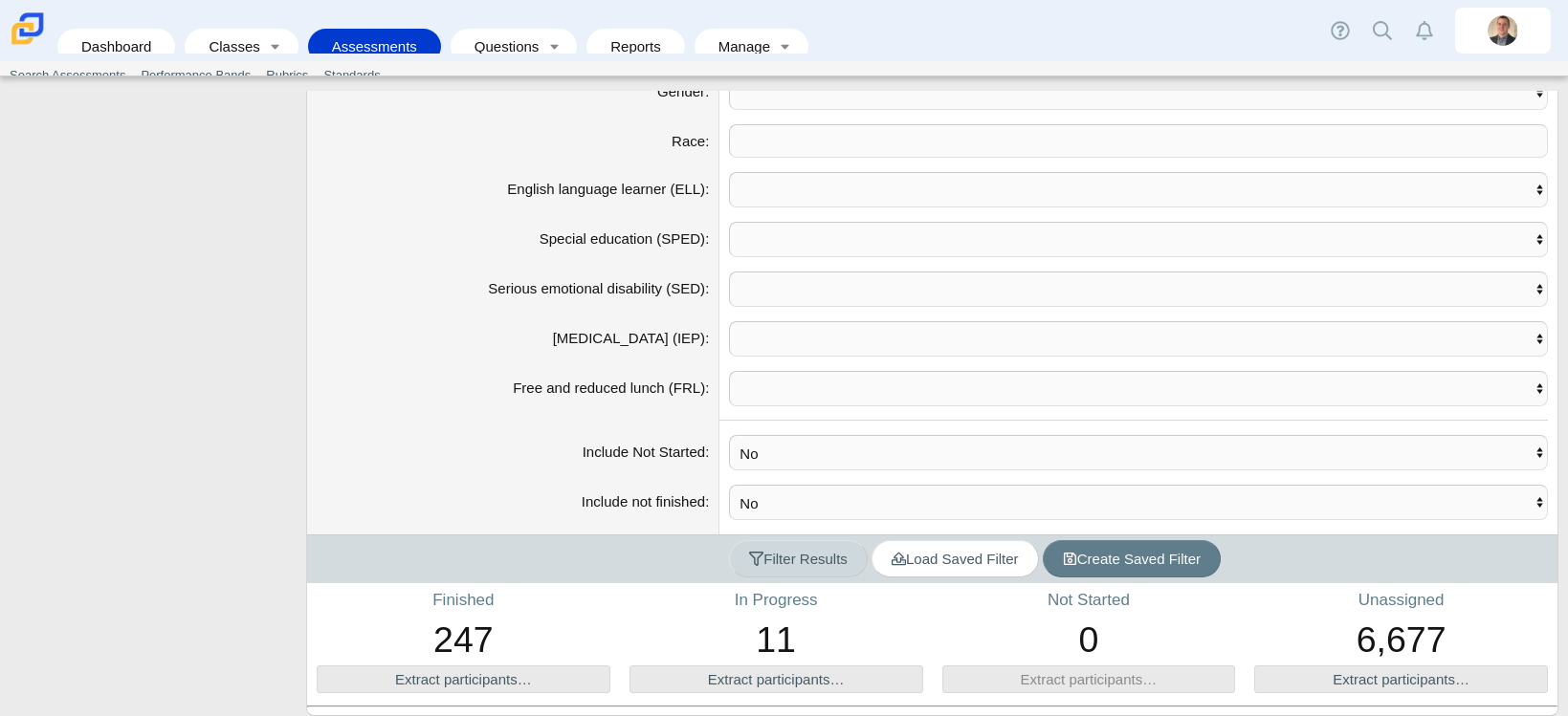
click at [749, 568] on button "Filter Results" at bounding box center [798, 559] width 139 height 37
click at [788, 569] on button "Filter Results" at bounding box center [798, 559] width 139 height 37
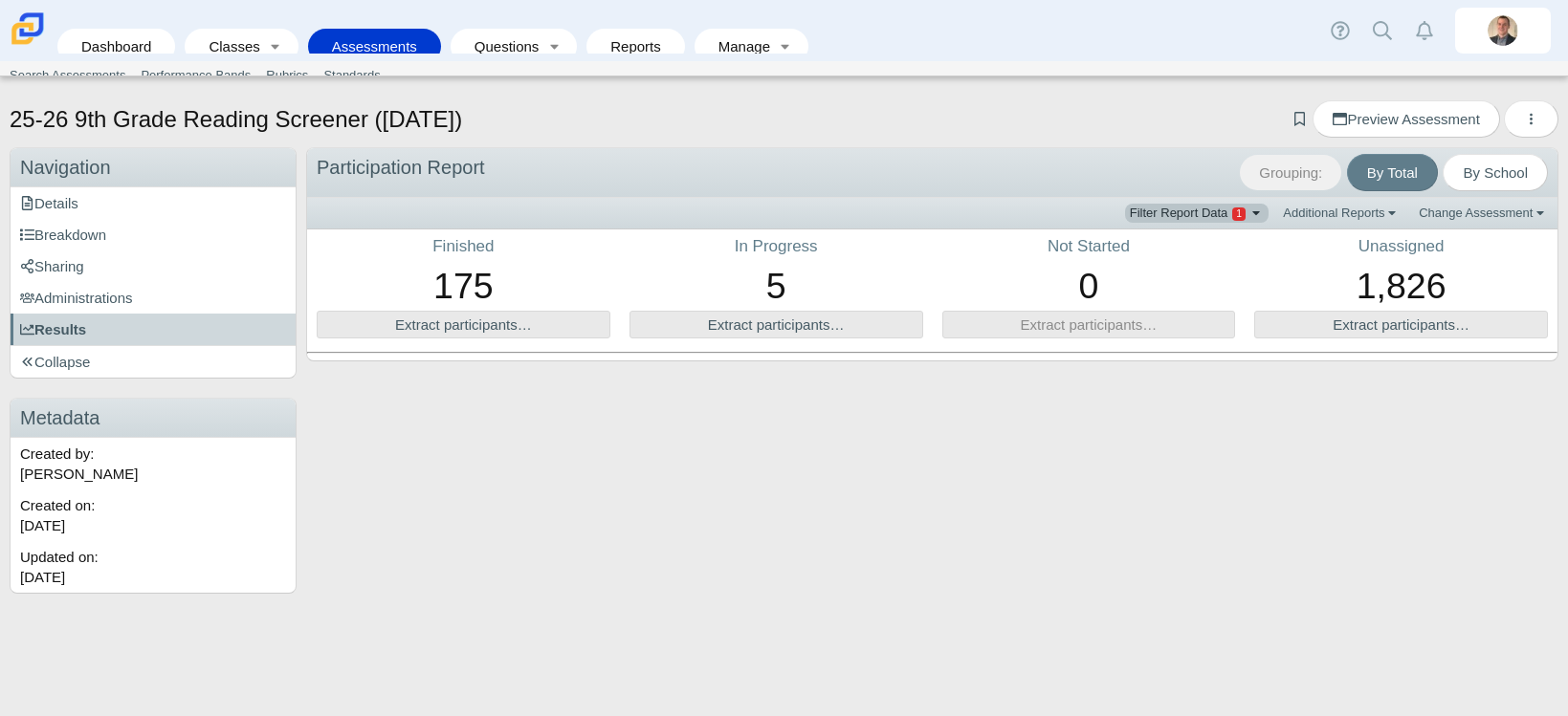
click at [1259, 217] on link "Filter Report Data" at bounding box center [1197, 212] width 144 height 19
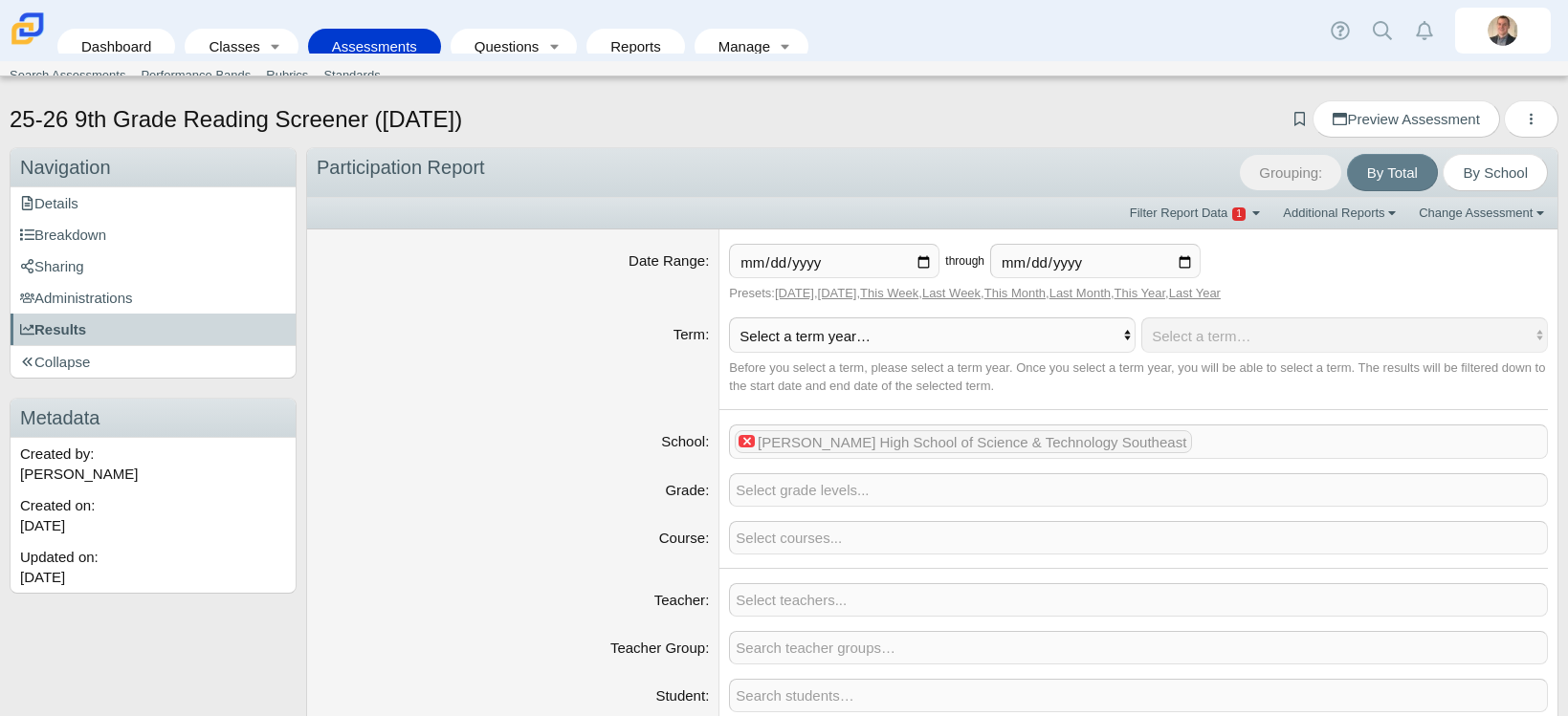
click at [739, 448] on x "remove tag" at bounding box center [747, 441] width 17 height 13
click at [742, 448] on span at bounding box center [1138, 441] width 816 height 31
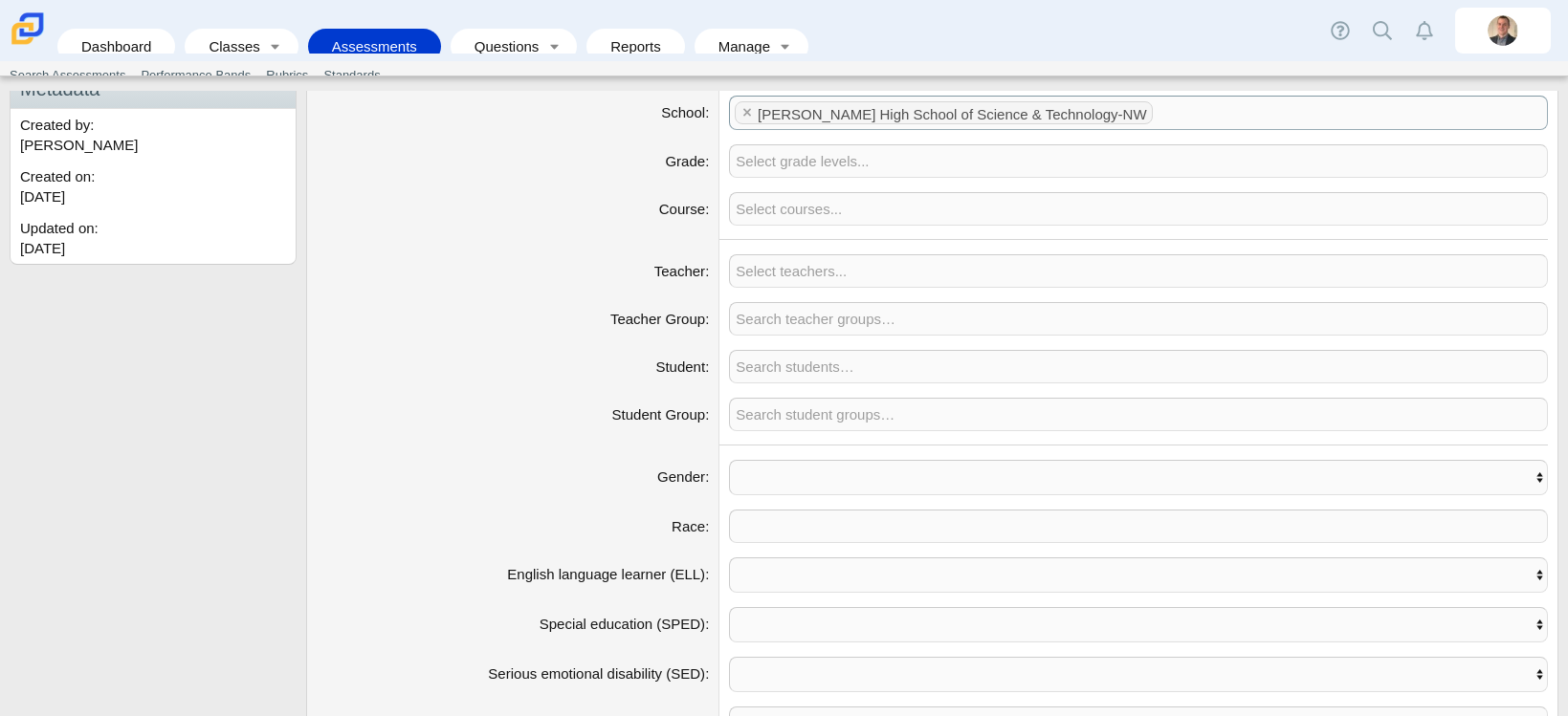
scroll to position [192, 0]
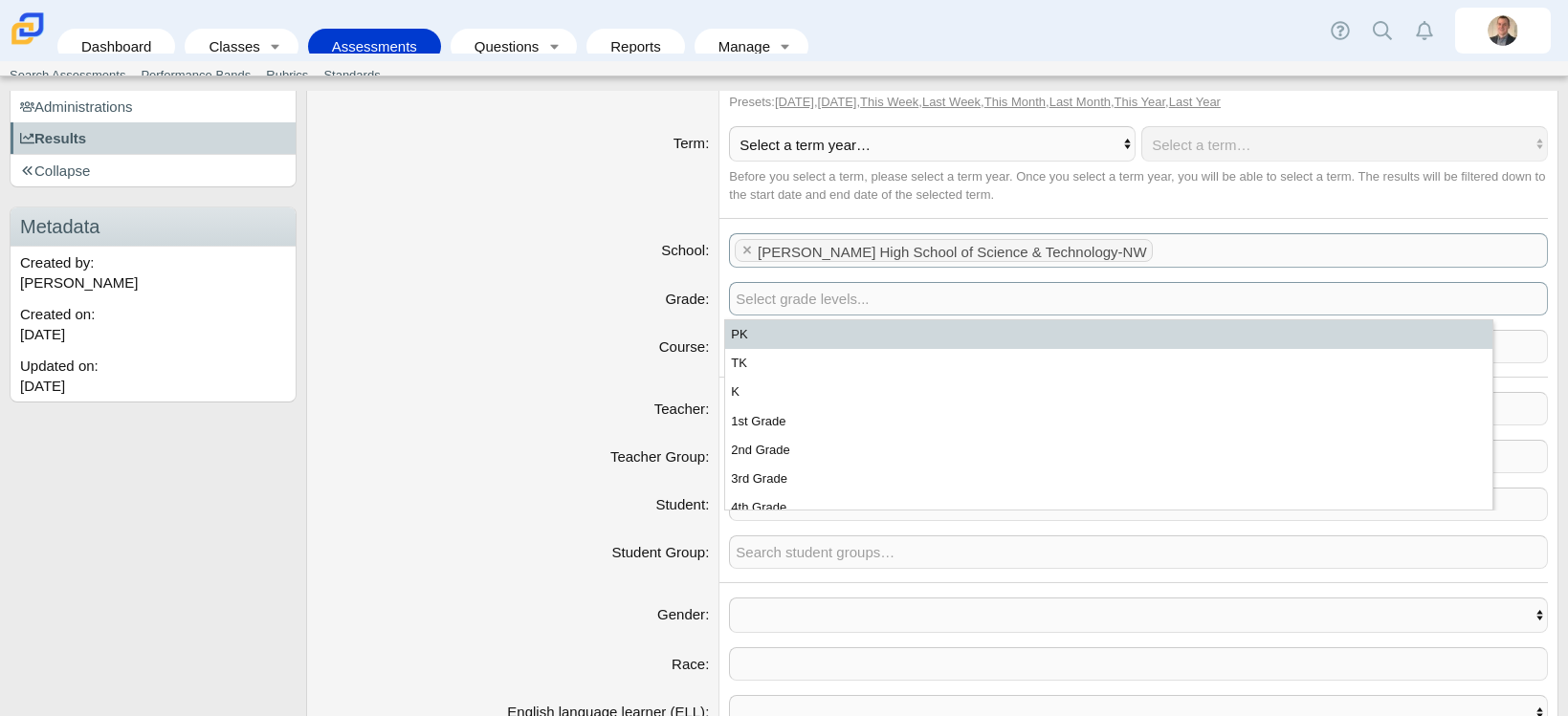
click at [799, 297] on span at bounding box center [1138, 299] width 816 height 31
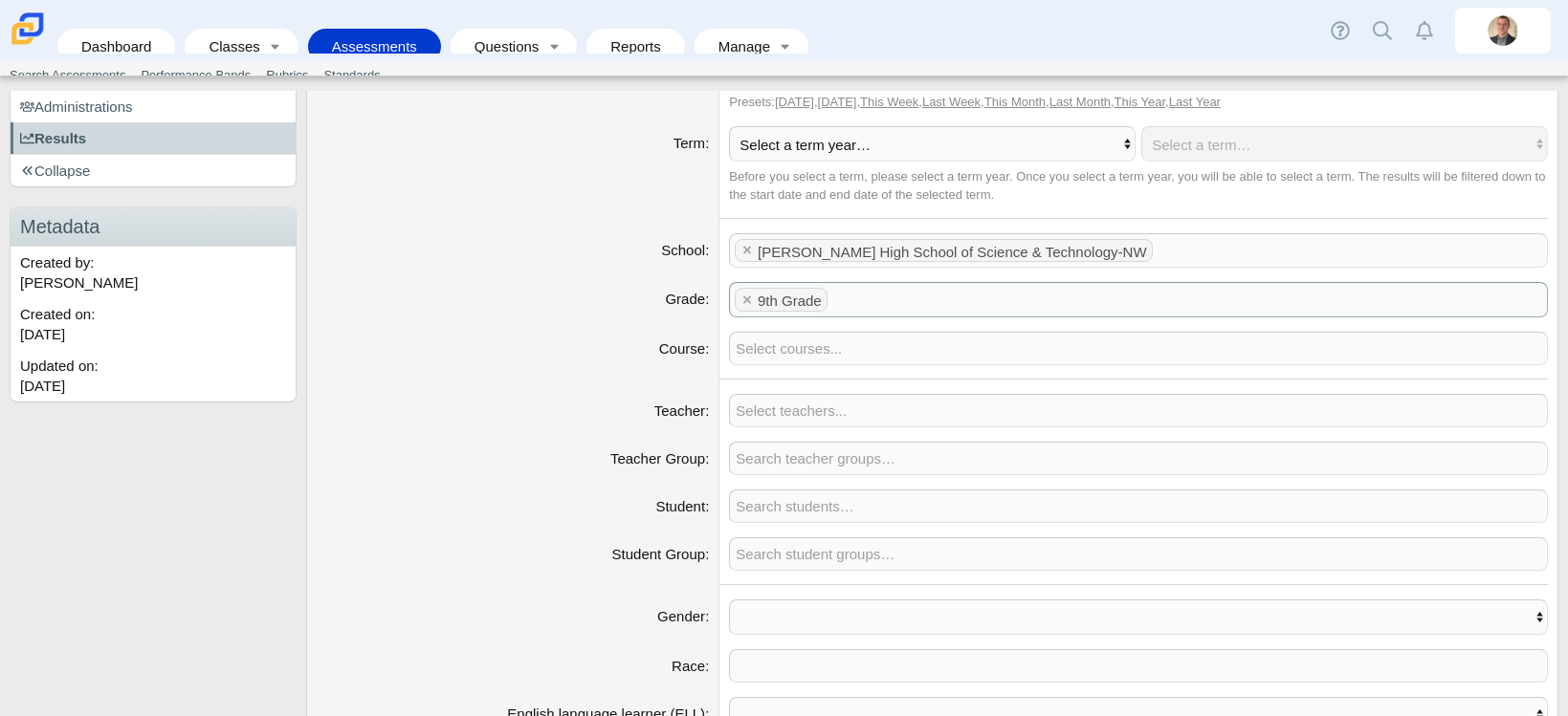
click at [529, 401] on div "Teacher" at bounding box center [512, 411] width 392 height 20
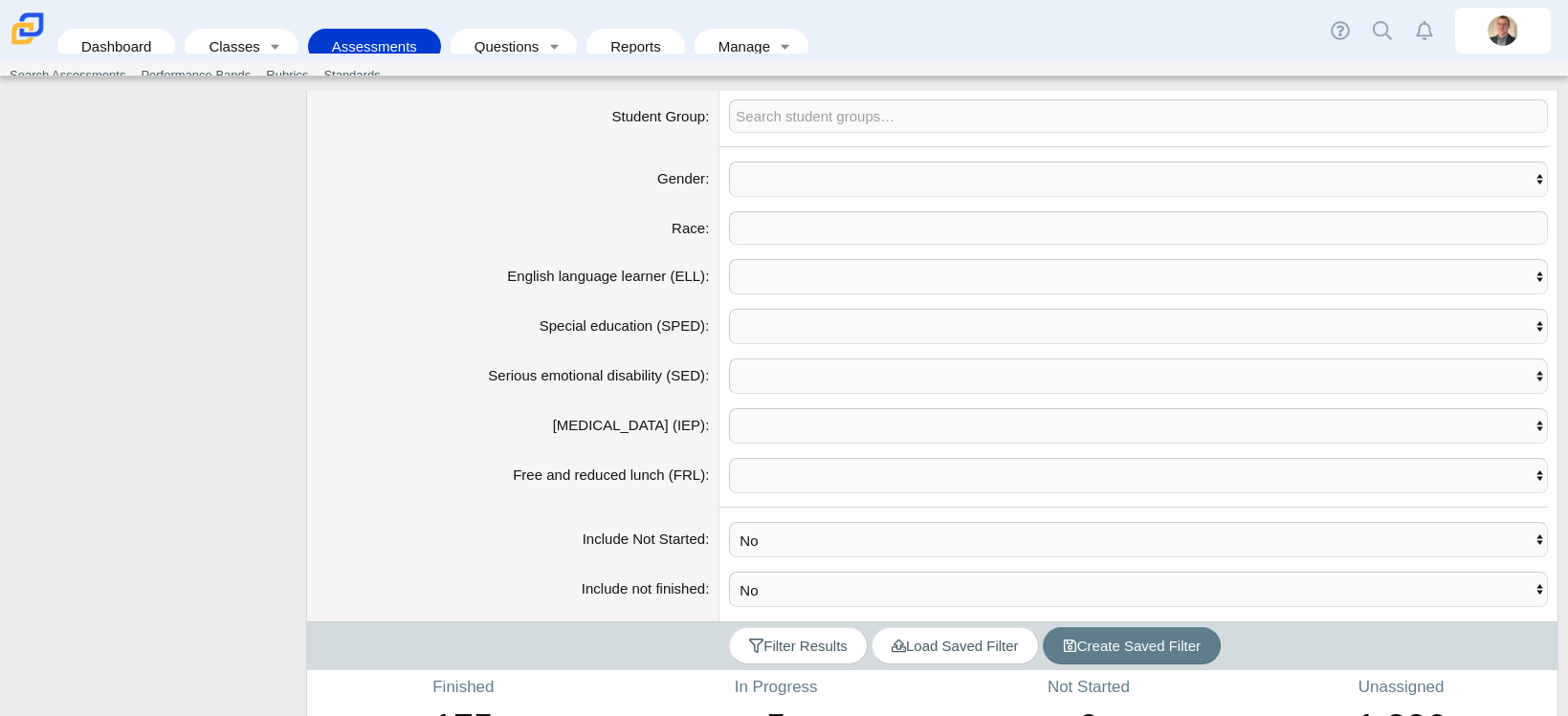
scroll to position [715, 0]
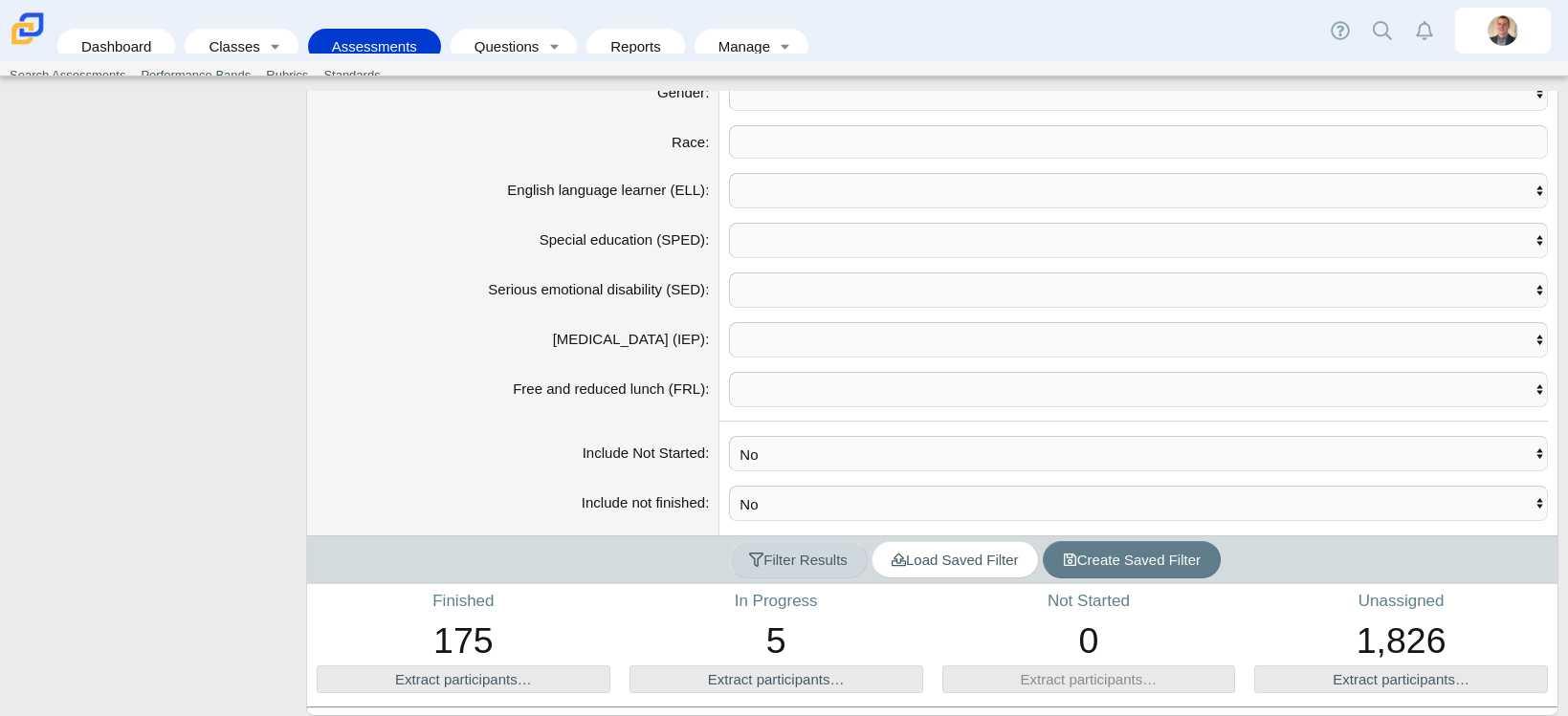
click at [769, 552] on span "Filter Results" at bounding box center [798, 560] width 98 height 17
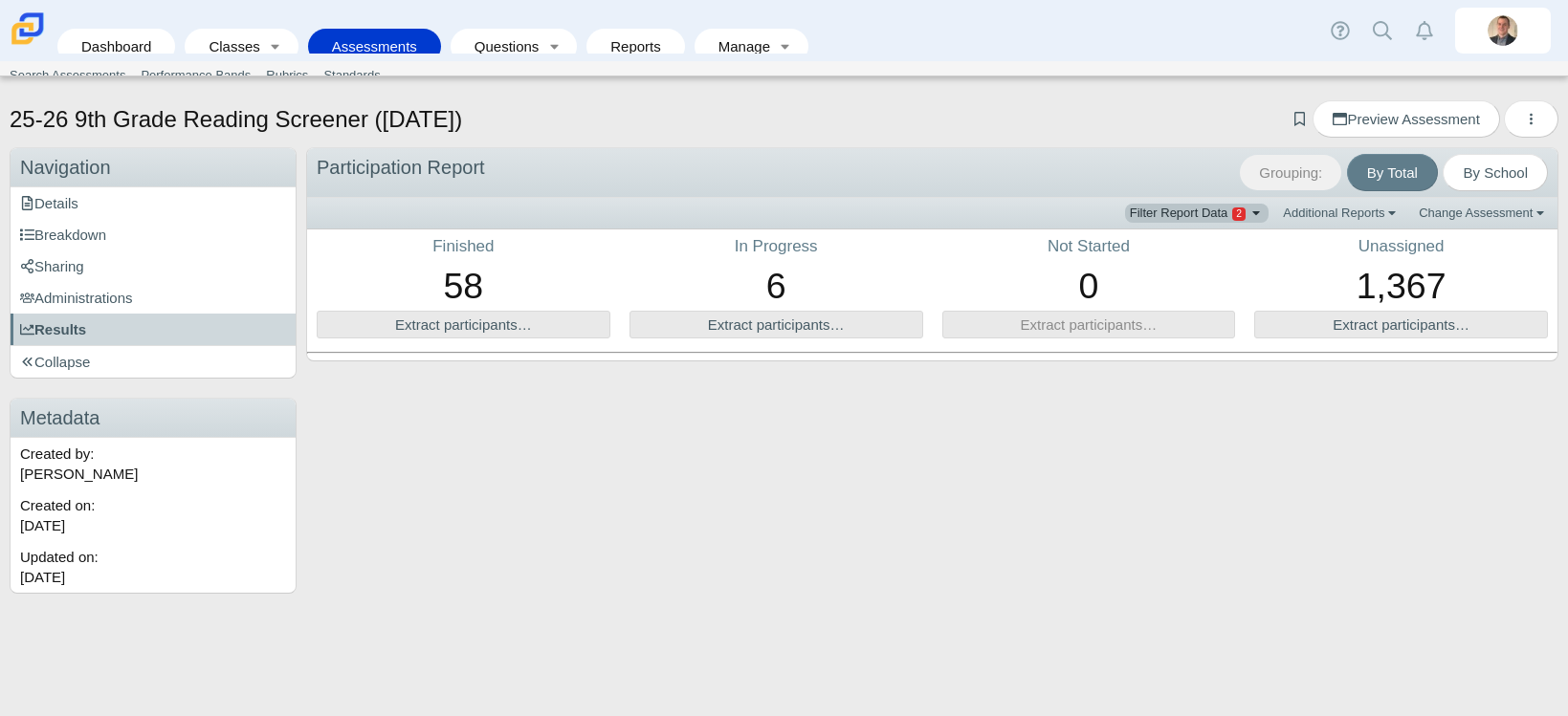
click at [1200, 205] on span "Filter Report Data" at bounding box center [1188, 212] width 116 height 15
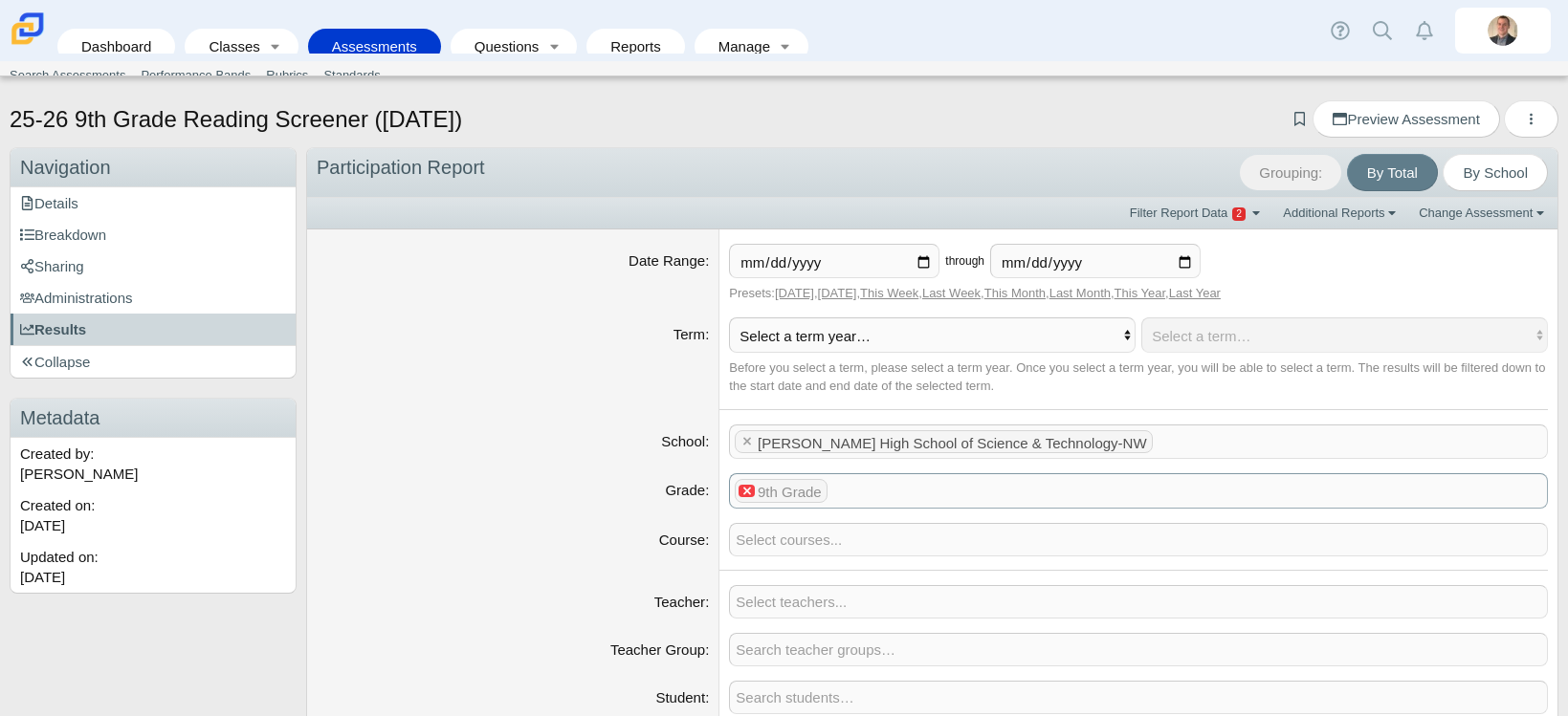
click at [739, 486] on x "remove tag" at bounding box center [747, 491] width 17 height 13
click at [740, 446] on x "remove tag" at bounding box center [747, 441] width 17 height 13
click at [771, 451] on span at bounding box center [1138, 441] width 816 height 31
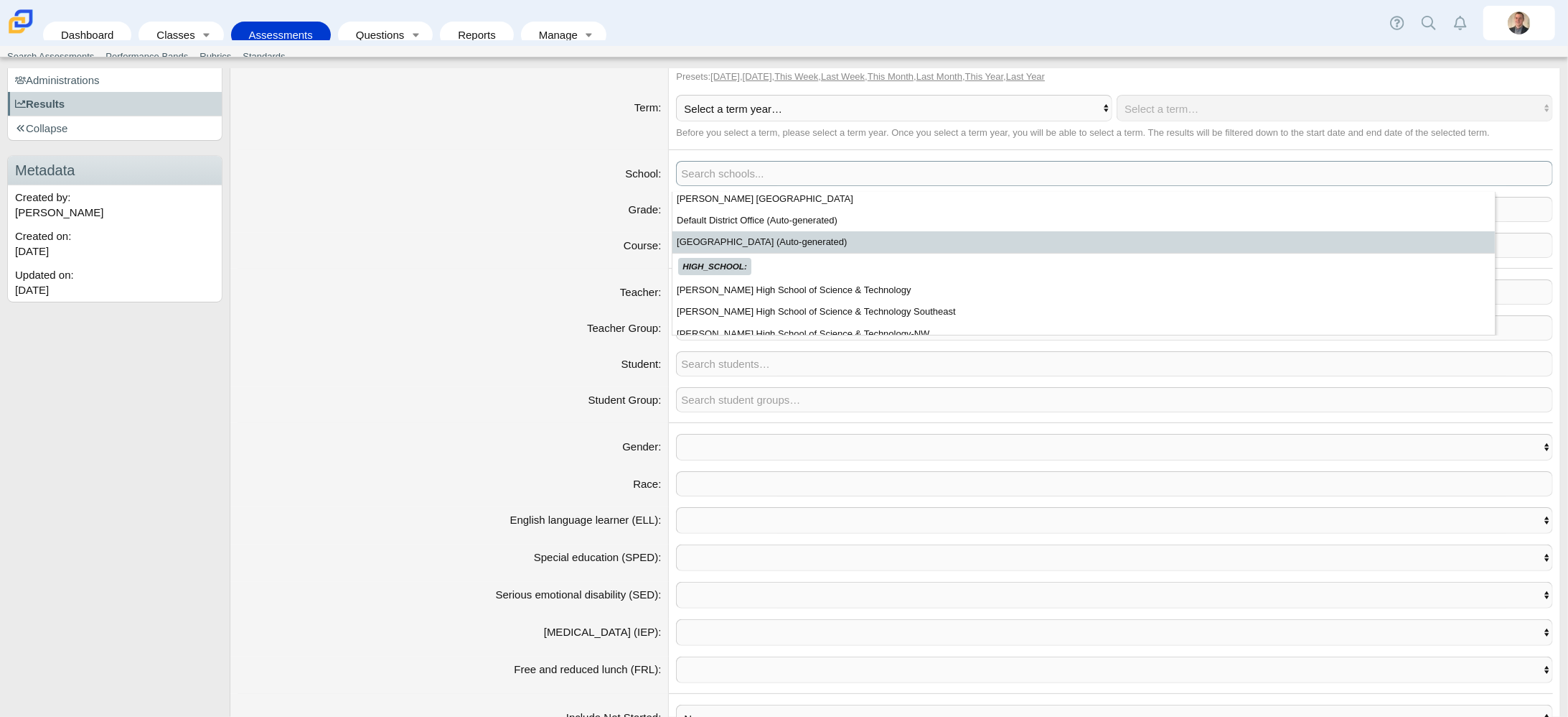
scroll to position [191, 0]
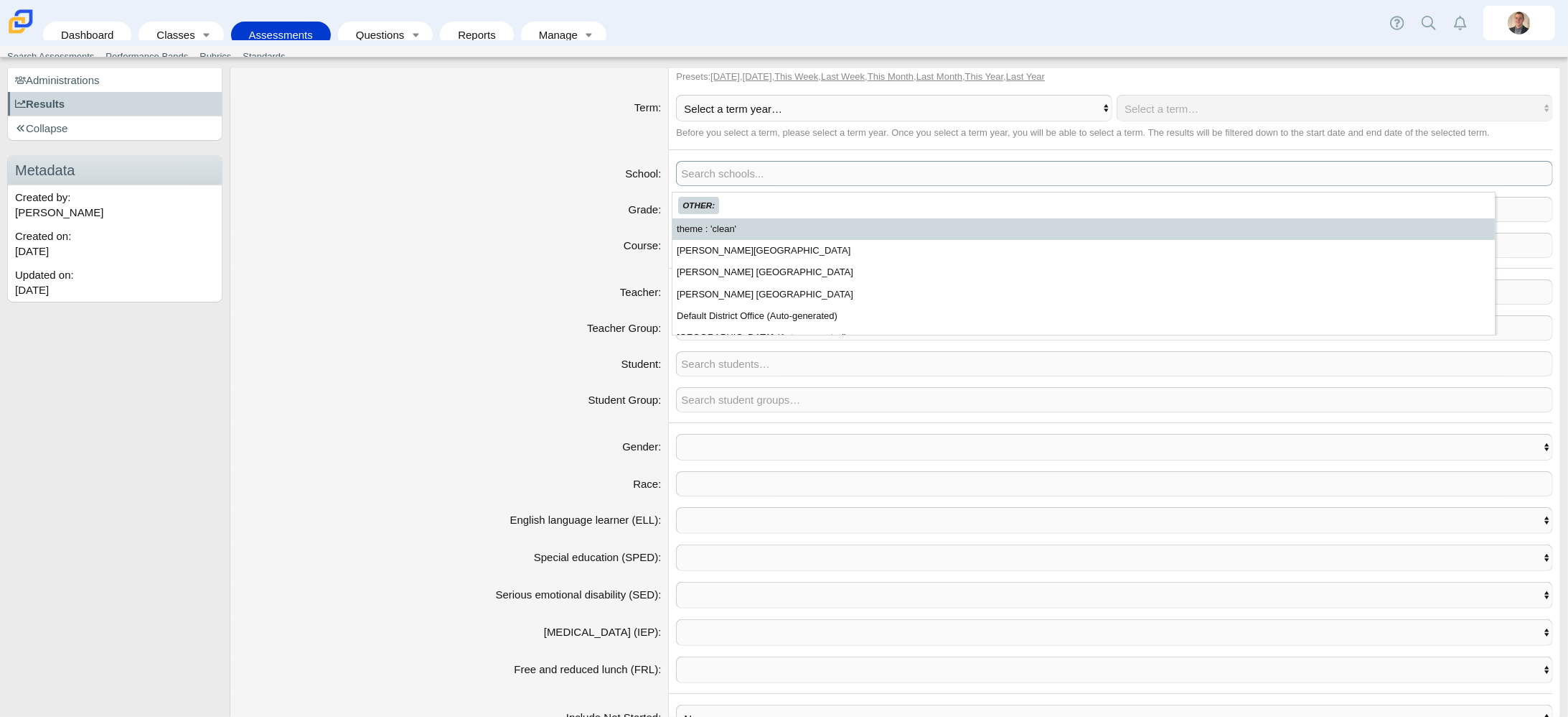
click at [742, 184] on span at bounding box center [1115, 173] width 876 height 24
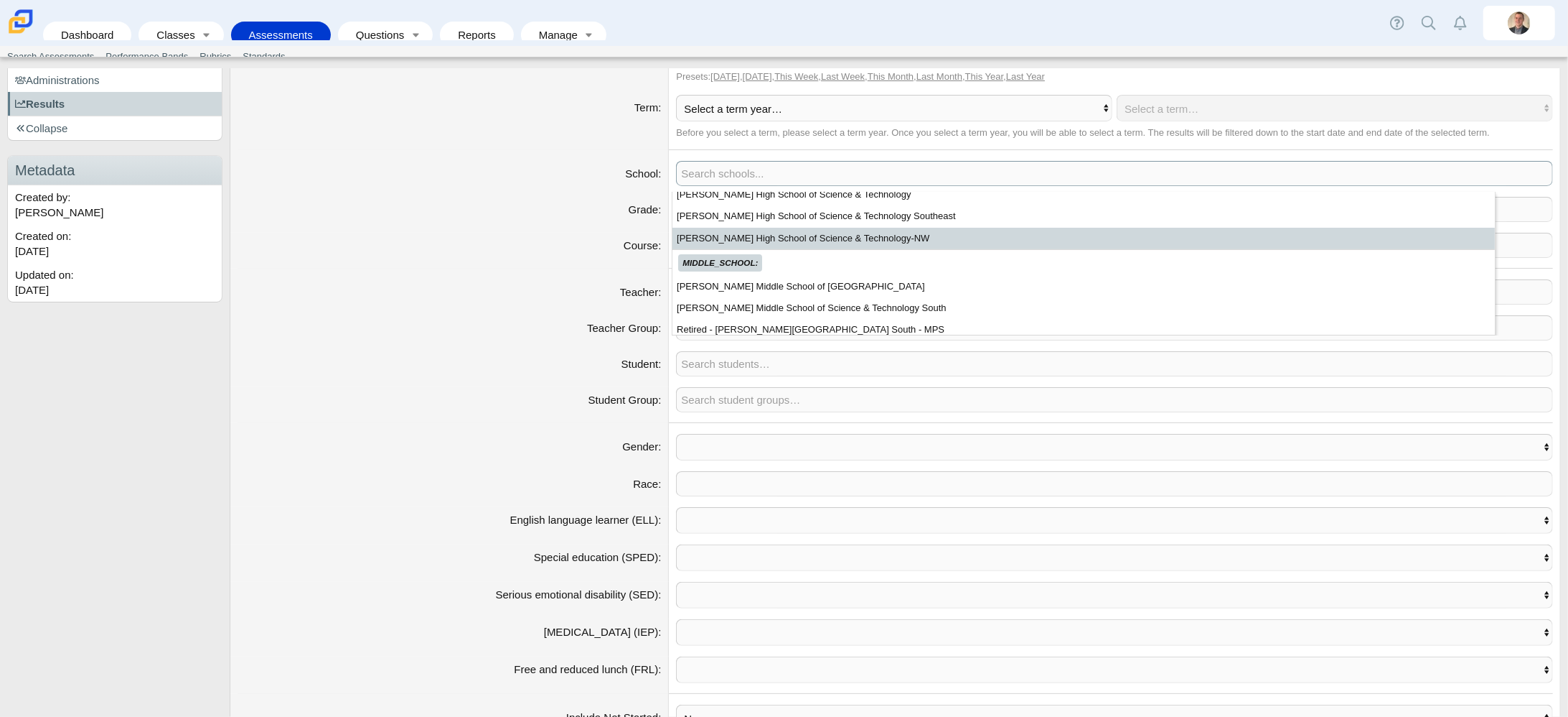
scroll to position [246, 0]
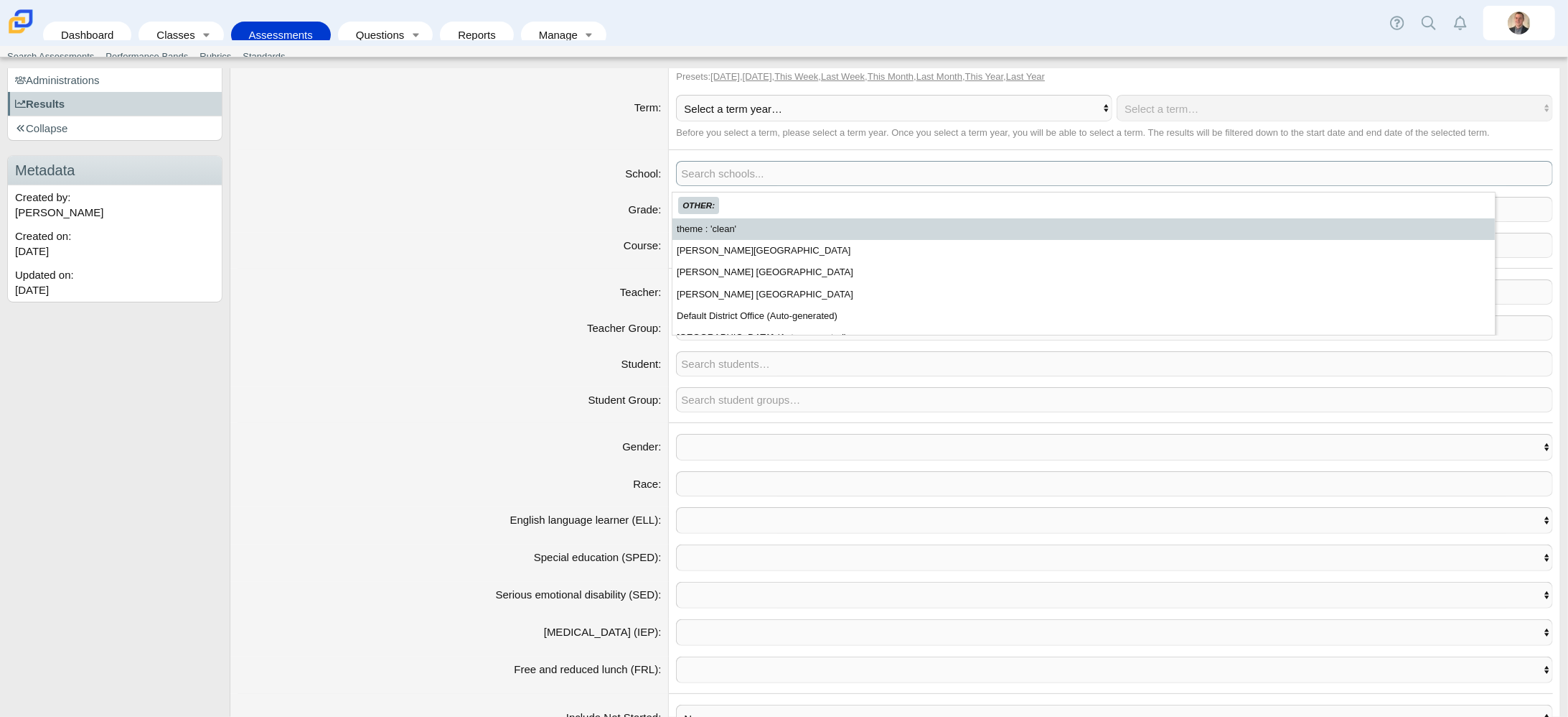
click at [709, 179] on span at bounding box center [1115, 173] width 876 height 24
